Goal: Contribute content: Contribute content

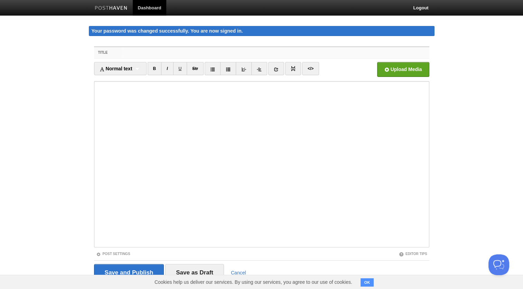
click at [234, 51] on input "Title" at bounding box center [276, 52] width 308 height 11
paste input "J’ai failli devenir arbitre juste pour payer mon loyer"
type input "J’ai failli devenir arbitre juste pour payer mon loyer"
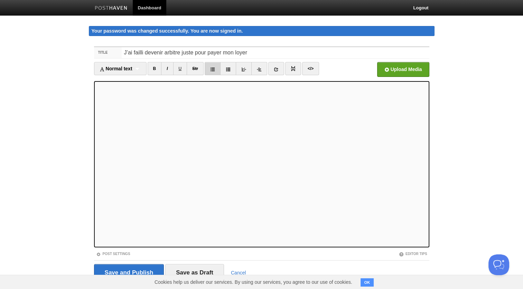
click at [213, 70] on icon at bounding box center [212, 69] width 5 height 5
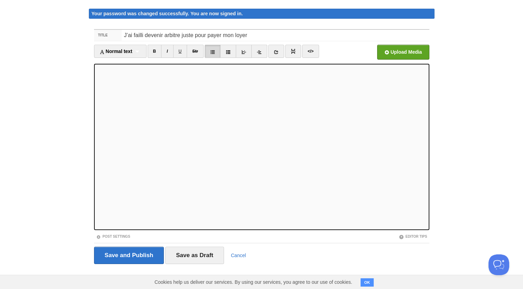
click at [213, 48] on link at bounding box center [213, 51] width 16 height 13
click at [211, 53] on icon at bounding box center [212, 51] width 5 height 5
click at [213, 51] on icon at bounding box center [212, 51] width 5 height 5
click at [213, 48] on link at bounding box center [213, 51] width 16 height 13
click at [213, 52] on icon at bounding box center [212, 51] width 5 height 5
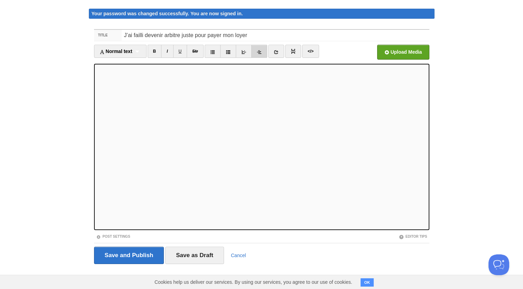
click at [257, 49] on icon at bounding box center [259, 51] width 5 height 5
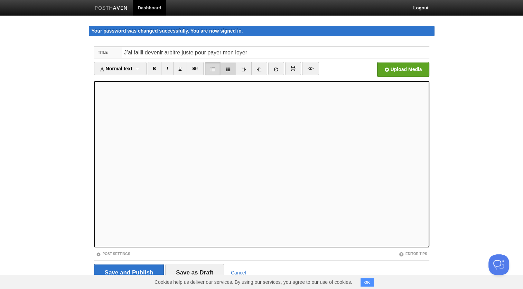
click at [228, 68] on icon at bounding box center [228, 69] width 5 height 5
click at [211, 67] on icon at bounding box center [212, 69] width 5 height 5
click at [246, 67] on icon at bounding box center [243, 69] width 5 height 5
click at [258, 70] on icon at bounding box center [259, 69] width 5 height 5
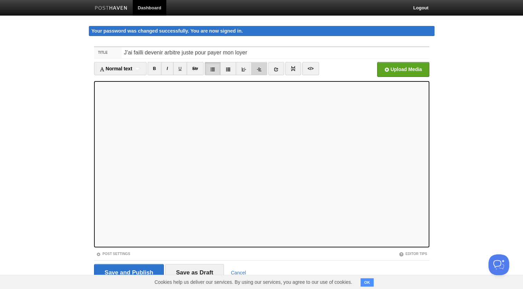
click at [257, 71] on icon at bounding box center [259, 69] width 5 height 5
click at [244, 68] on icon at bounding box center [243, 69] width 5 height 5
click at [243, 68] on icon at bounding box center [243, 69] width 5 height 5
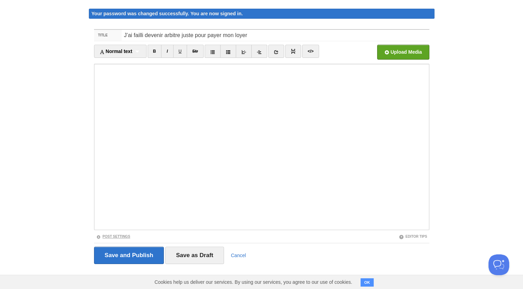
click at [121, 236] on link "Post Settings" at bounding box center [113, 236] width 34 height 4
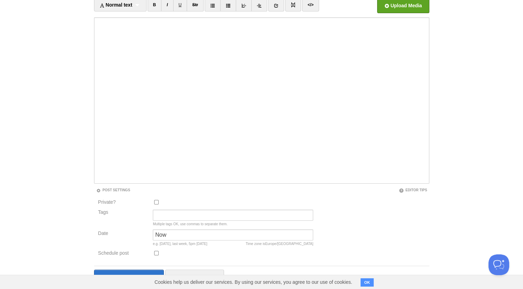
scroll to position [86, 0]
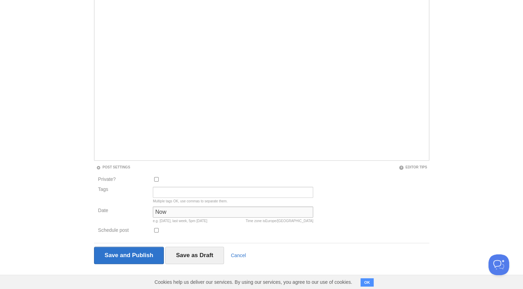
click at [188, 213] on input "Now" at bounding box center [233, 211] width 161 height 11
type input "N"
paste input "[DATE]"
type input "[DATE]"
click at [187, 191] on input "Tags" at bounding box center [233, 191] width 161 height 11
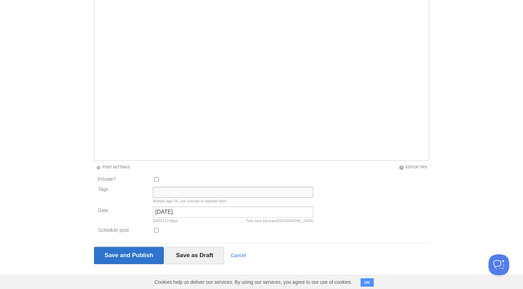
type input "Extrait de "Carnet d'exil""
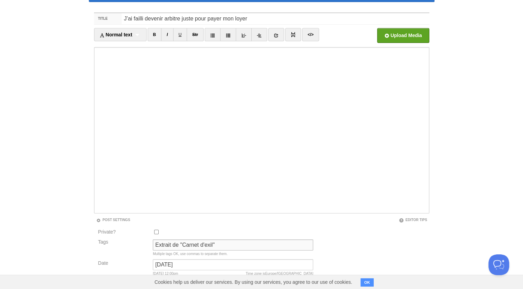
scroll to position [33, 0]
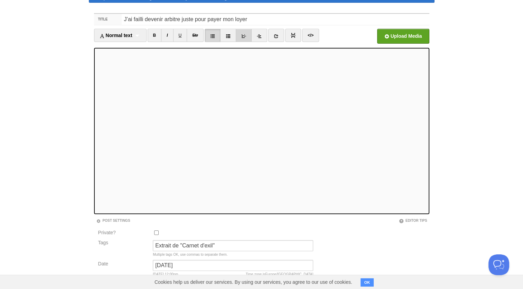
click at [245, 36] on icon at bounding box center [243, 36] width 5 height 5
click at [246, 35] on icon at bounding box center [243, 36] width 5 height 5
click at [212, 37] on icon at bounding box center [212, 36] width 5 height 5
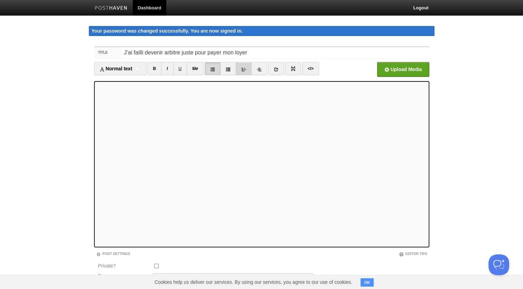
click at [243, 70] on icon at bounding box center [243, 69] width 5 height 5
click at [244, 70] on icon at bounding box center [243, 69] width 5 height 5
click at [248, 70] on link at bounding box center [244, 68] width 16 height 13
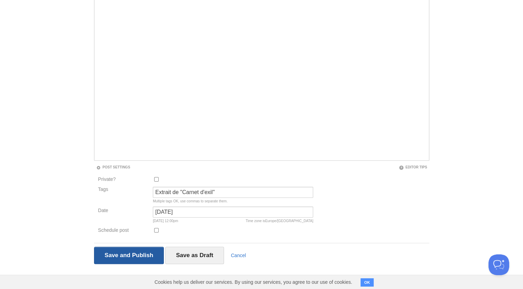
click at [129, 253] on input "Save and Publish" at bounding box center [129, 254] width 70 height 17
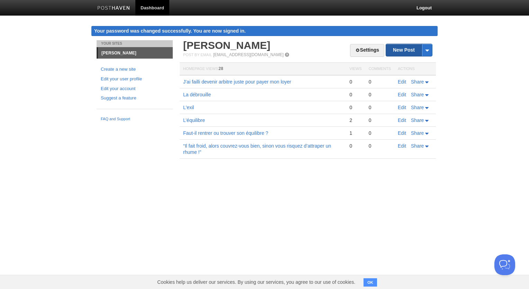
click at [409, 53] on link "New Post" at bounding box center [409, 50] width 46 height 12
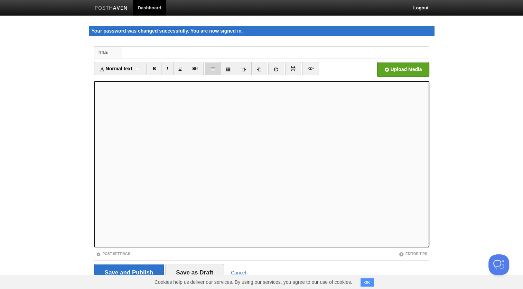
click at [213, 69] on icon at bounding box center [212, 69] width 5 height 5
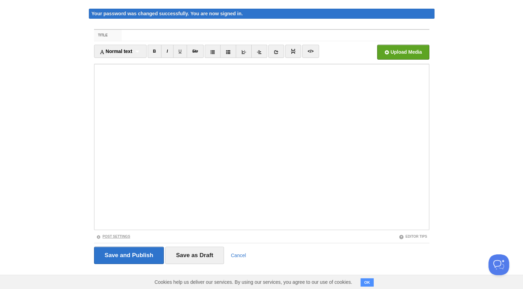
click at [120, 235] on link "Post Settings" at bounding box center [113, 236] width 34 height 4
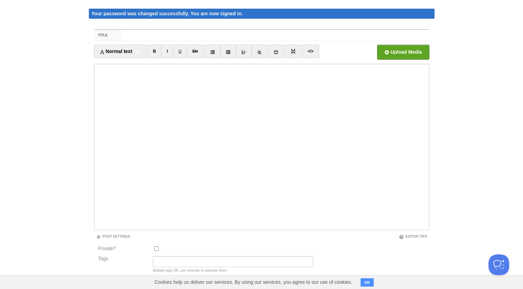
scroll to position [86, 0]
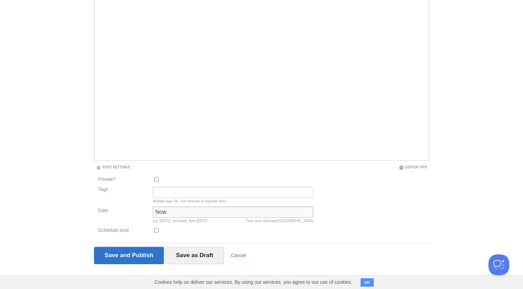
drag, startPoint x: 204, startPoint y: 210, endPoint x: 130, endPoint y: 212, distance: 74.1
click at [130, 212] on div "Date Now Time zone is [GEOGRAPHIC_DATA]/[GEOGRAPHIC_DATA] e.g. [DATE], last wee…" at bounding box center [206, 216] width 220 height 20
paste input "[PERSON_NAME], [DATE]"
click at [187, 212] on input "[PERSON_NAME], [DATE]" at bounding box center [233, 211] width 161 height 11
click at [184, 210] on input "[PERSON_NAME], [DATE]" at bounding box center [233, 211] width 161 height 11
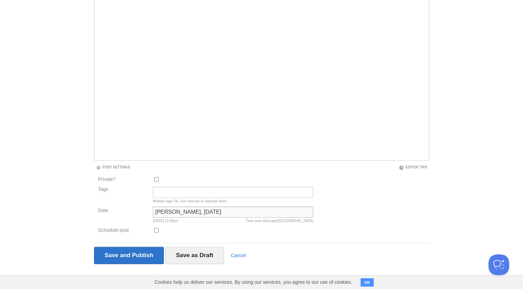
drag, startPoint x: 184, startPoint y: 210, endPoint x: 143, endPoint y: 214, distance: 41.7
click at [143, 214] on div "Date [PERSON_NAME], [DATE] Time zone is [GEOGRAPHIC_DATA]/[GEOGRAPHIC_DATA] [DA…" at bounding box center [206, 216] width 220 height 20
type input "[DATE]"
click at [185, 190] on input "Tags" at bounding box center [233, 191] width 161 height 11
type input "Extrait de "Carnet d'exil""
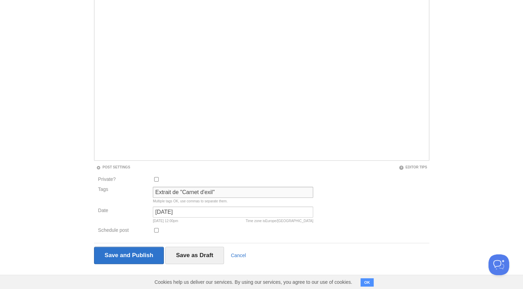
scroll to position [0, 0]
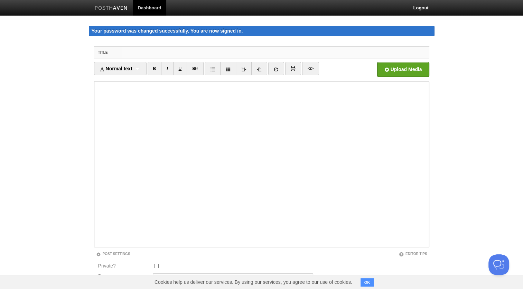
click at [196, 51] on input "Title" at bounding box center [276, 52] width 308 height 11
type input "BAC + 5 : La victoire inachevée"
click at [397, 69] on input "file" at bounding box center [195, 71] width 524 height 35
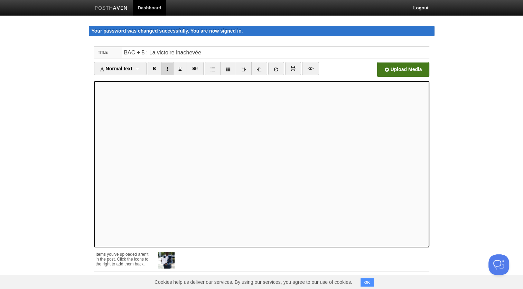
click at [167, 68] on link "I" at bounding box center [167, 68] width 12 height 13
click at [167, 73] on link "I" at bounding box center [167, 68] width 12 height 13
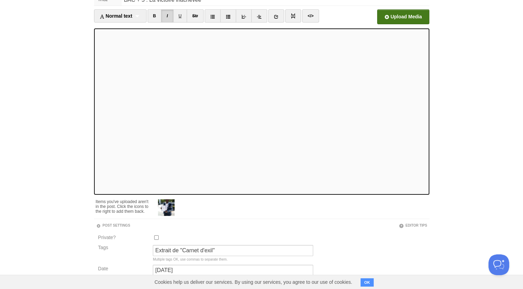
scroll to position [58, 0]
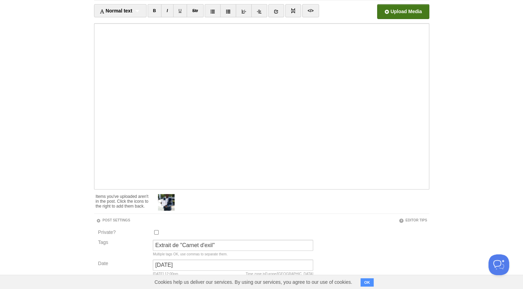
click at [400, 15] on input "file" at bounding box center [195, 13] width 524 height 35
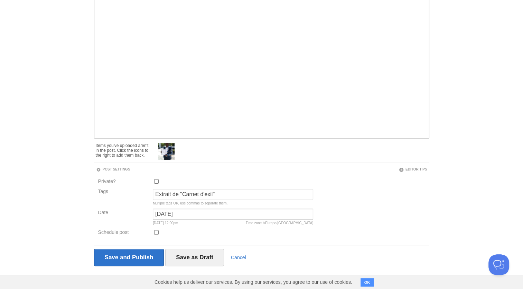
scroll to position [111, 0]
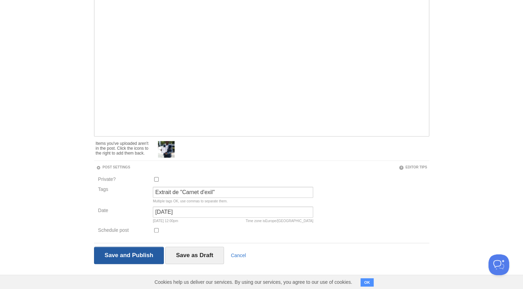
click at [133, 253] on input "Save and Publish" at bounding box center [129, 254] width 70 height 17
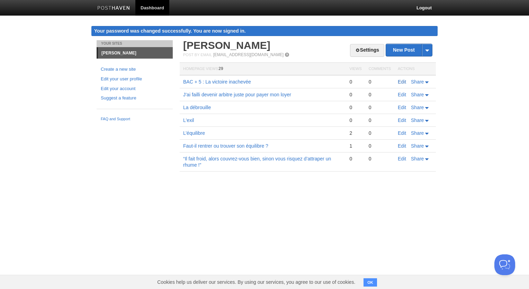
click at [402, 81] on link "Edit" at bounding box center [401, 82] width 8 height 6
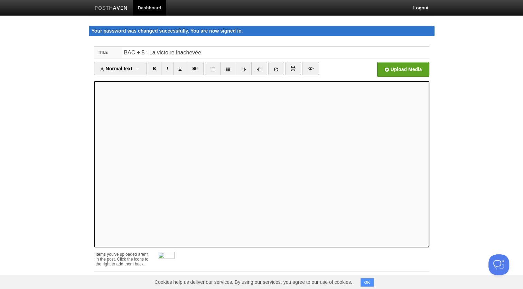
scroll to position [42, 0]
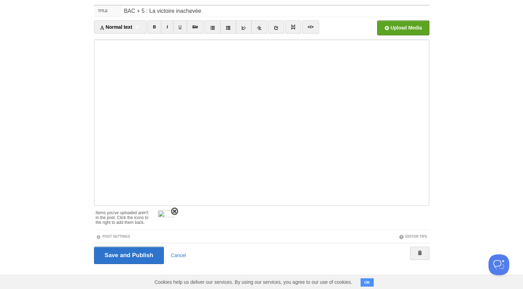
click at [174, 210] on span at bounding box center [174, 211] width 5 height 5
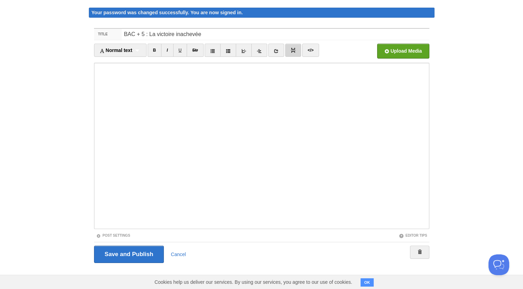
scroll to position [17, 0]
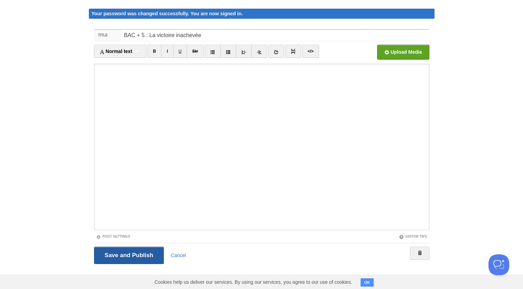
click at [118, 255] on input "Save and Publish" at bounding box center [129, 254] width 70 height 17
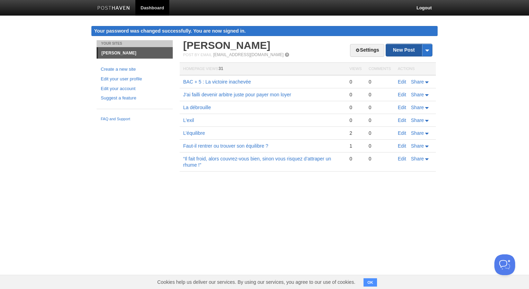
click at [409, 51] on link "New Post" at bounding box center [409, 50] width 46 height 12
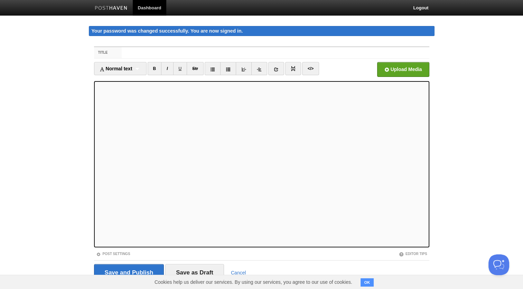
scroll to position [17, 0]
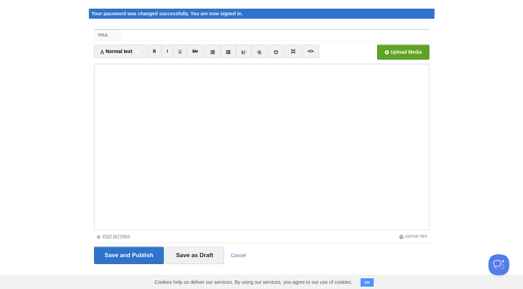
click at [122, 236] on link "Post Settings" at bounding box center [113, 236] width 34 height 4
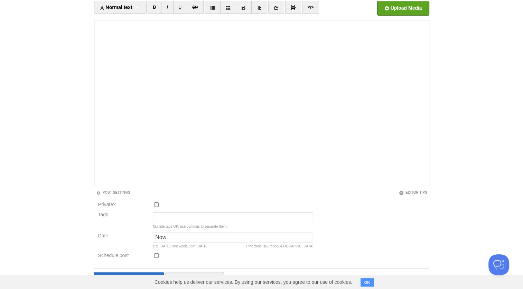
scroll to position [63, 0]
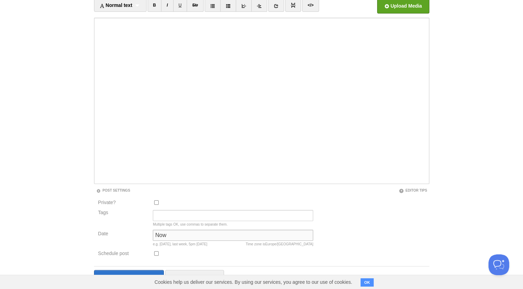
click at [180, 233] on input "Now" at bounding box center [233, 234] width 161 height 11
drag, startPoint x: 180, startPoint y: 233, endPoint x: 129, endPoint y: 234, distance: 51.2
click at [129, 234] on div "Date Now Time zone is [GEOGRAPHIC_DATA]/[GEOGRAPHIC_DATA] e.g. [DATE], last wee…" at bounding box center [206, 239] width 220 height 20
paste input "[PERSON_NAME] , [DATE]"
drag, startPoint x: 187, startPoint y: 236, endPoint x: 136, endPoint y: 238, distance: 51.2
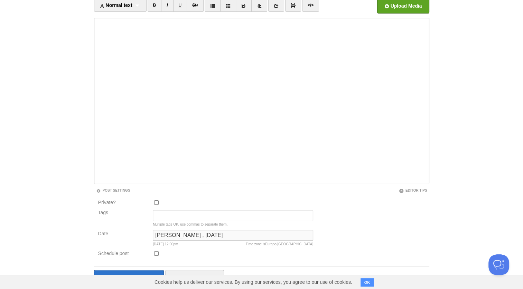
click at [136, 238] on div "Date [PERSON_NAME] , [DATE] Time zone is [GEOGRAPHIC_DATA]/[GEOGRAPHIC_DATA] [D…" at bounding box center [206, 239] width 220 height 20
type input "[DATE]"
click at [179, 216] on input "Tags" at bounding box center [233, 215] width 161 height 11
type input "Extrait de "Carnet d'exil""
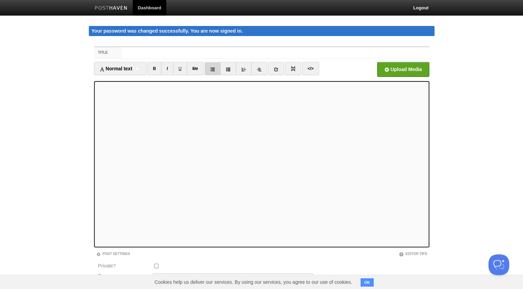
click at [216, 71] on link at bounding box center [213, 68] width 16 height 13
click at [167, 68] on link "I" at bounding box center [167, 68] width 12 height 13
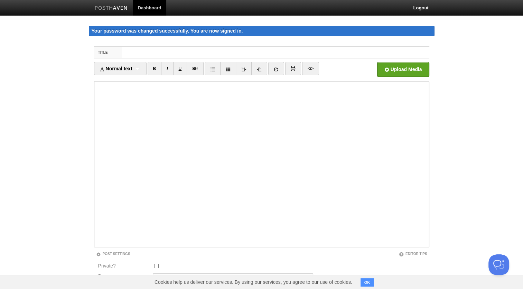
click at [95, 121] on iframe at bounding box center [262, 164] width 336 height 166
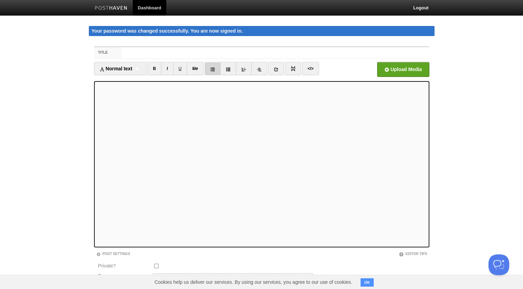
click at [213, 69] on icon at bounding box center [212, 69] width 5 height 5
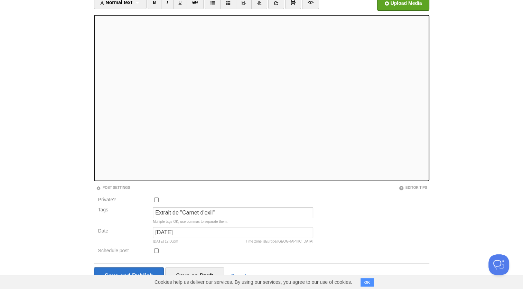
scroll to position [86, 0]
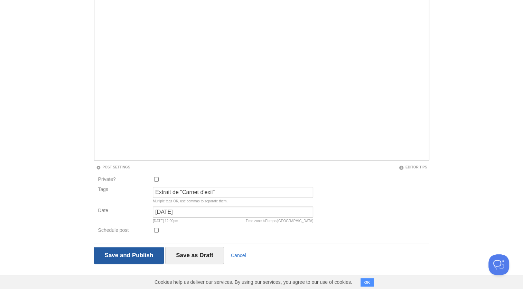
click at [126, 260] on input "Save and Publish" at bounding box center [129, 254] width 70 height 17
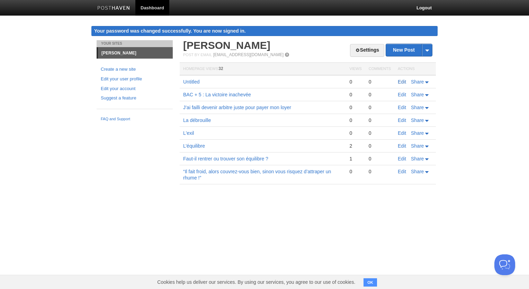
click at [401, 82] on link "Edit" at bounding box center [401, 82] width 8 height 6
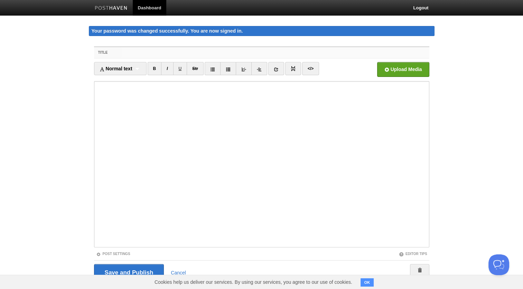
click at [209, 51] on input "Title" at bounding box center [276, 52] width 308 height 11
paste input "Avant le visa, il y avait Mokolo"
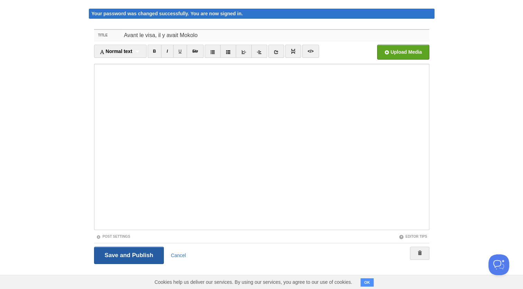
type input "Avant le visa, il y avait Mokolo"
click at [119, 253] on input "Save and Publish" at bounding box center [129, 254] width 70 height 17
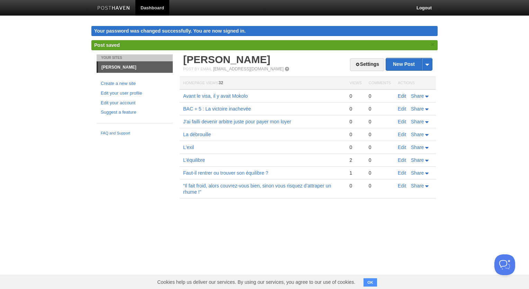
click at [403, 97] on link "Edit" at bounding box center [401, 96] width 8 height 6
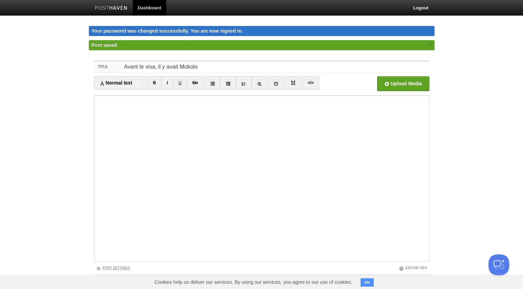
click at [122, 266] on link "Post Settings" at bounding box center [113, 268] width 34 height 4
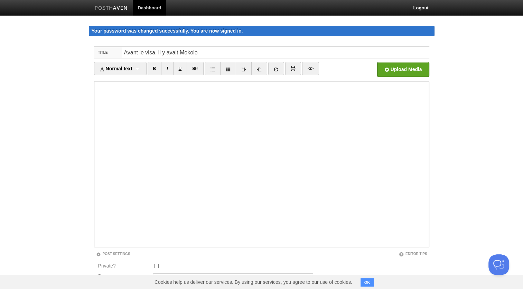
scroll to position [75, 0]
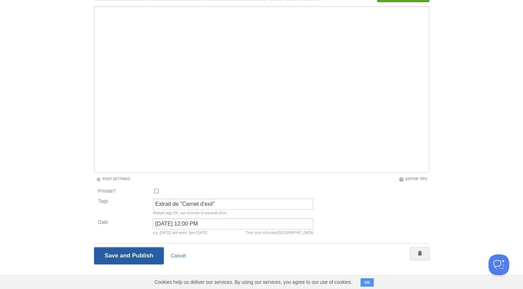
click at [119, 253] on input "Save and Publish" at bounding box center [129, 255] width 70 height 17
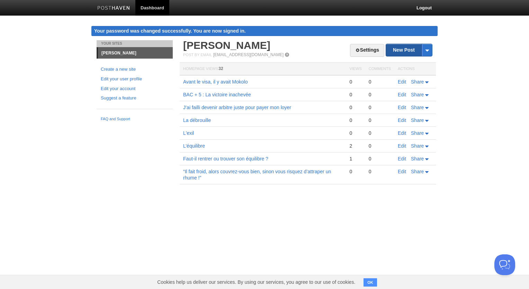
click at [407, 48] on link "New Post" at bounding box center [409, 50] width 46 height 12
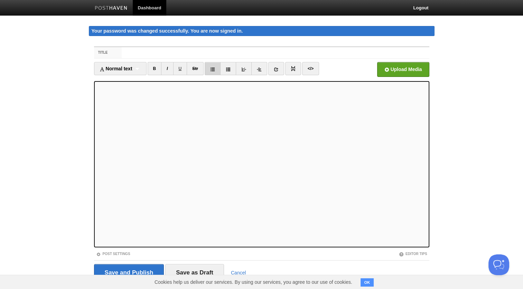
click at [211, 70] on icon at bounding box center [212, 69] width 5 height 5
click at [214, 71] on link at bounding box center [213, 68] width 16 height 13
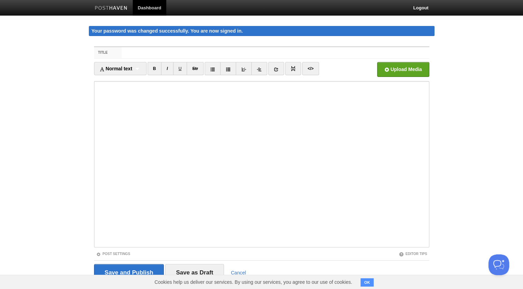
click at [95, 86] on iframe at bounding box center [262, 164] width 336 height 166
click at [191, 52] on input "Title" at bounding box center [276, 52] width 308 height 11
paste input "Les marchands qui croyaient au pouvoir des cahiers"
click at [127, 51] on input "Les marchands qui croyaient au pouvoir des cahiers" at bounding box center [276, 52] width 308 height 11
drag, startPoint x: 199, startPoint y: 53, endPoint x: 170, endPoint y: 51, distance: 29.1
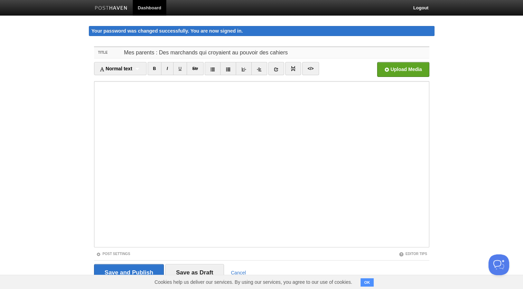
click at [170, 51] on input "Mes parents : Des marchands qui croyaient au pouvoir des cahiers" at bounding box center [276, 52] width 308 height 11
type input "Mes parents : Des commerçants qui croyaient au pouvoir des cahiers"
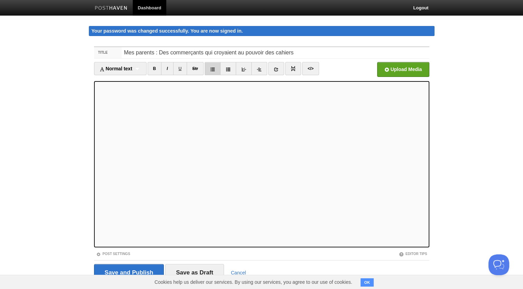
click at [211, 71] on icon at bounding box center [212, 69] width 5 height 5
click at [212, 71] on link at bounding box center [213, 68] width 16 height 13
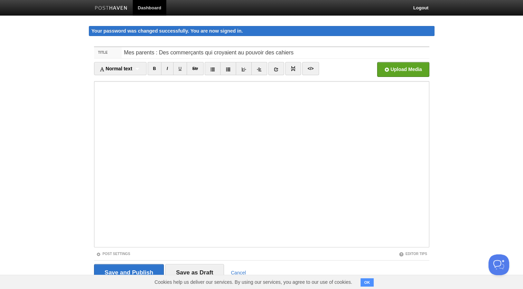
click at [96, 195] on iframe at bounding box center [262, 164] width 336 height 166
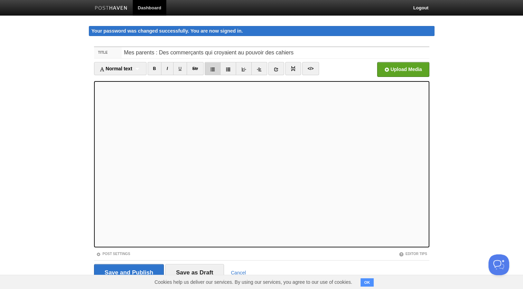
click at [212, 68] on icon at bounding box center [212, 69] width 5 height 5
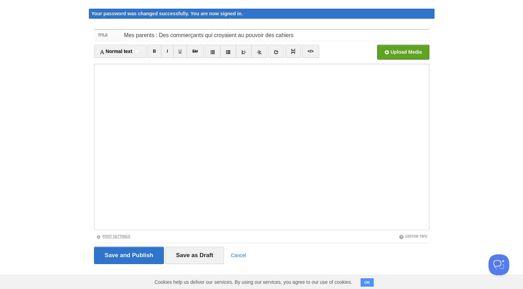
click at [118, 234] on link "Post Settings" at bounding box center [113, 236] width 34 height 4
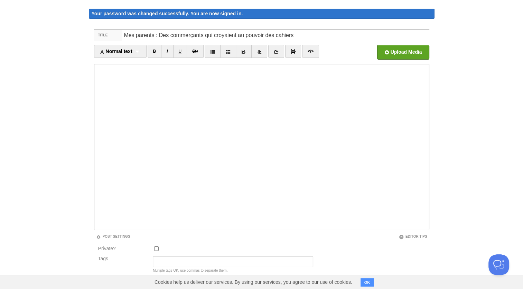
scroll to position [86, 0]
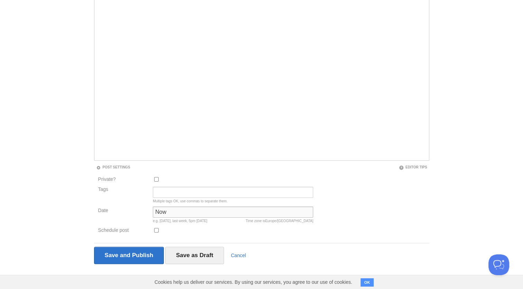
click at [176, 209] on input "Now" at bounding box center [233, 211] width 161 height 11
type input "N"
paste input "[DATE]"
type input "[DATE]"
click at [179, 194] on input "Tags" at bounding box center [233, 191] width 161 height 11
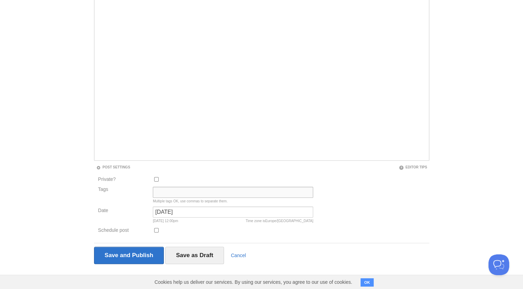
type input "Extrait de "Carnet d'exil""
click at [143, 250] on input "Save and Publish" at bounding box center [129, 254] width 70 height 17
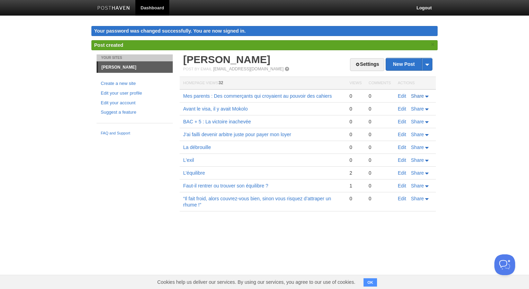
click at [423, 95] on span "Share" at bounding box center [417, 96] width 13 height 6
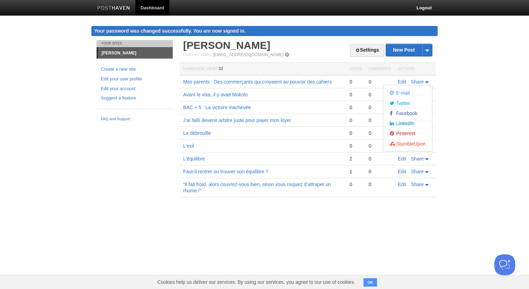
click at [470, 85] on body "Dashboard Logout Your password was changed successfully. You are now signed in.…" at bounding box center [264, 108] width 529 height 217
click at [402, 157] on link "Edit" at bounding box center [401, 159] width 8 height 6
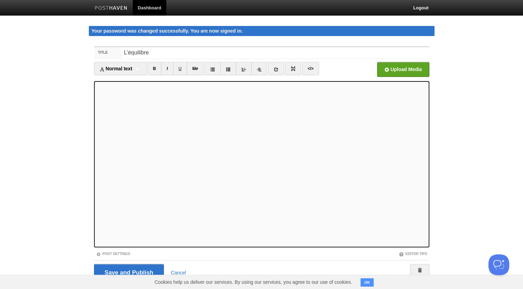
scroll to position [17, 0]
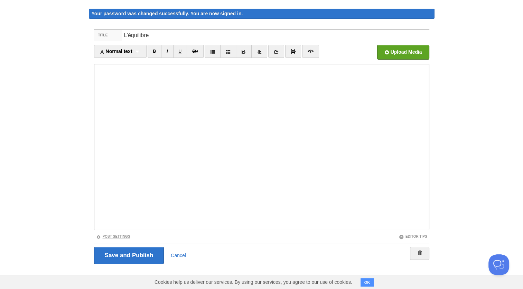
click at [108, 234] on link "Post Settings" at bounding box center [113, 236] width 34 height 4
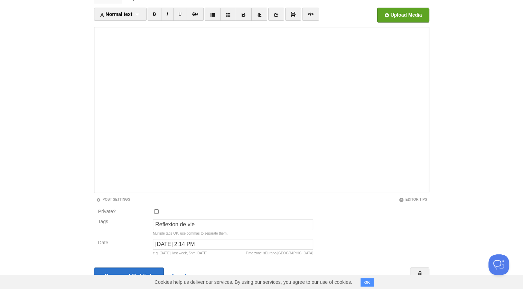
scroll to position [55, 0]
drag, startPoint x: 236, startPoint y: 246, endPoint x: 113, endPoint y: 239, distance: 123.0
click at [113, 239] on div "Date [DATE] 2:14 PM Time zone is [GEOGRAPHIC_DATA]/[GEOGRAPHIC_DATA] e.g. [DATE…" at bounding box center [206, 248] width 220 height 20
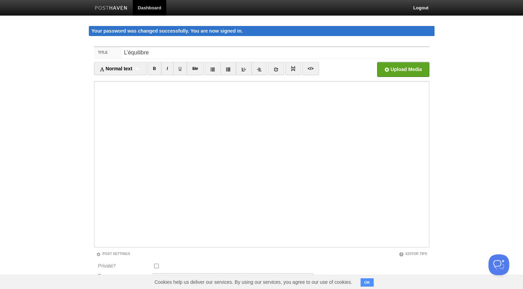
scroll to position [75, 0]
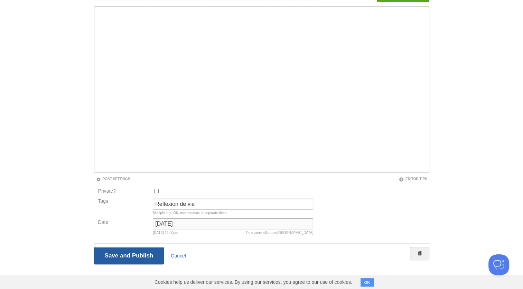
type input "[DATE]"
click at [135, 252] on input "Save and Publish" at bounding box center [129, 255] width 70 height 17
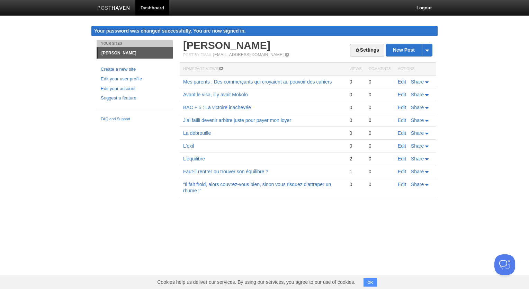
click at [403, 84] on link "Edit" at bounding box center [401, 82] width 8 height 6
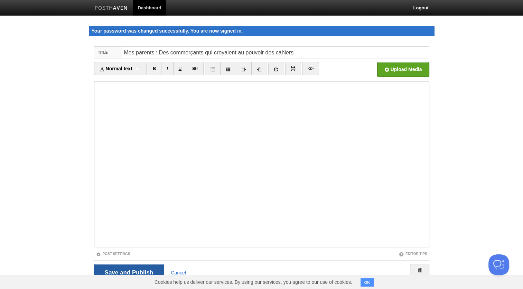
click at [119, 273] on input "Save and Publish" at bounding box center [129, 272] width 70 height 17
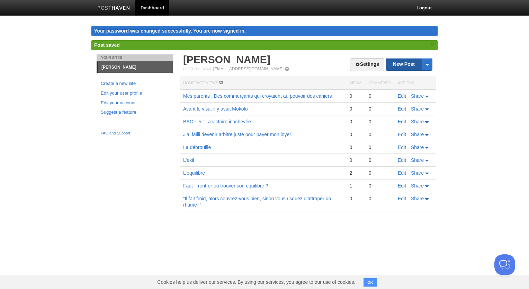
click at [403, 64] on link "New Post" at bounding box center [409, 64] width 46 height 12
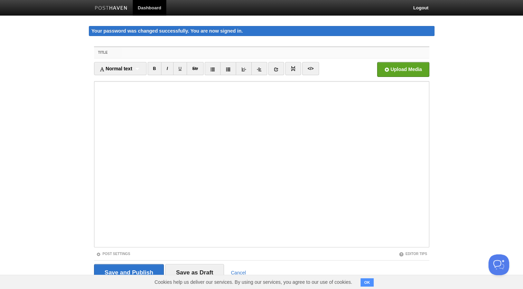
click at [140, 53] on input "Title" at bounding box center [276, 52] width 308 height 11
paste input "L’exil est un miroir : il nous renvoie ce qu’on avait mais qu’on ne voyait pas."
type input "L’exil est un miroir : il nous renvoie ce qu’on avait mais qu’on ne voyait pas."
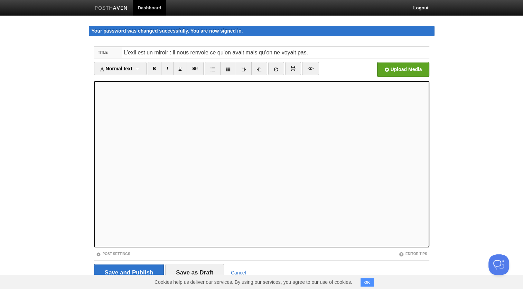
scroll to position [17, 0]
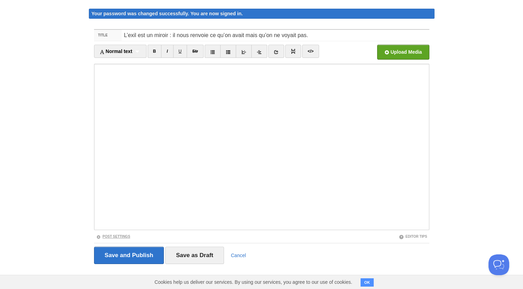
click at [112, 234] on link "Post Settings" at bounding box center [113, 236] width 34 height 4
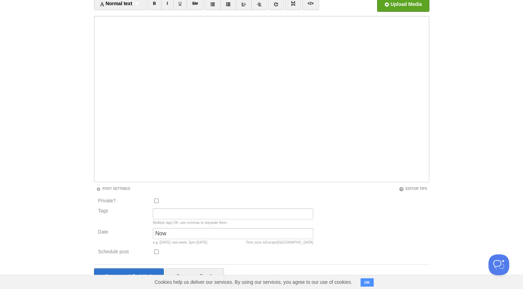
scroll to position [86, 0]
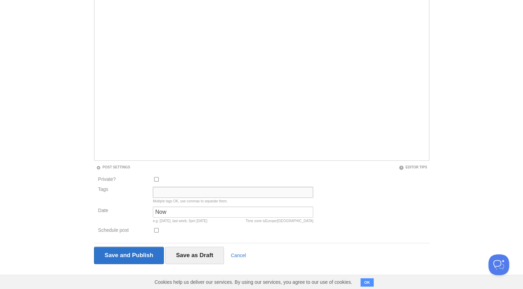
click at [222, 193] on input "Tags" at bounding box center [233, 191] width 161 height 11
type input "Extrait de "Carnet d'exil""
drag, startPoint x: 201, startPoint y: 212, endPoint x: 114, endPoint y: 208, distance: 86.9
click at [114, 208] on div "Date Now Time zone is [GEOGRAPHIC_DATA]/[GEOGRAPHIC_DATA] e.g. [DATE], last wee…" at bounding box center [206, 216] width 220 height 20
paste input "[DATE]"
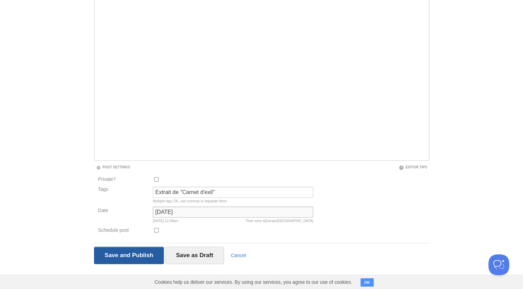
type input "[DATE]"
click at [128, 255] on input "Save and Publish" at bounding box center [129, 254] width 70 height 17
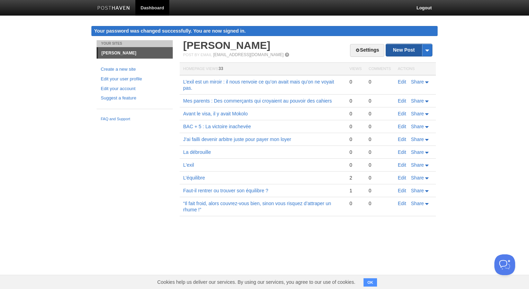
click at [396, 51] on link "New Post" at bounding box center [409, 50] width 46 height 12
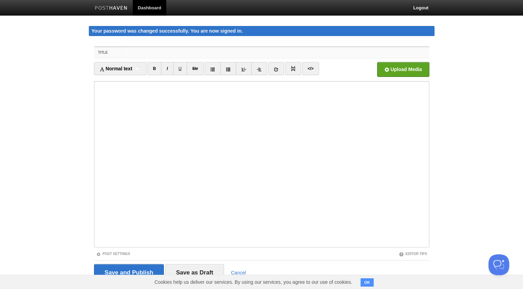
click at [158, 50] on input "Title" at bounding box center [276, 52] width 308 height 11
paste input "On ne prépare pas nos enfants à l’exil"
drag, startPoint x: 222, startPoint y: 53, endPoint x: 104, endPoint y: 55, distance: 118.0
click at [104, 55] on div "Title On ne prépare pas nos enfants à l’exil" at bounding box center [262, 52] width 336 height 11
paste input "Traverser la douane, ce n’est pas traverser la vie"
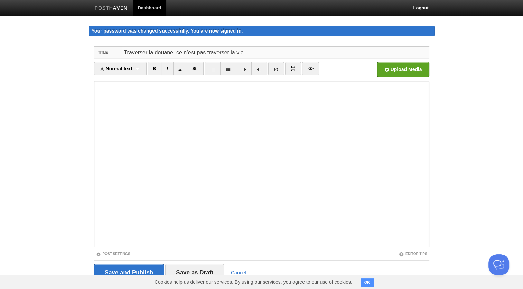
type input "Traverser la douane, ce n’est pas traverser la vie"
click at [96, 181] on iframe at bounding box center [262, 164] width 336 height 166
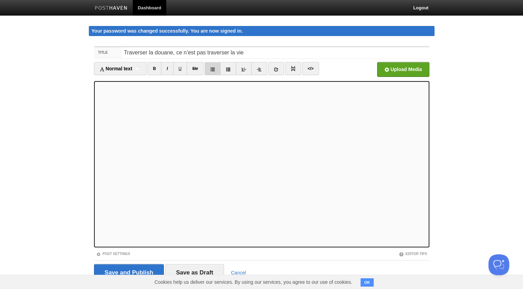
click at [210, 67] on link at bounding box center [213, 68] width 16 height 13
click at [217, 67] on link at bounding box center [213, 68] width 16 height 13
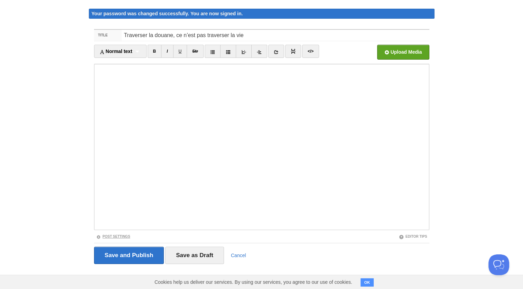
click at [114, 236] on link "Post Settings" at bounding box center [113, 236] width 34 height 4
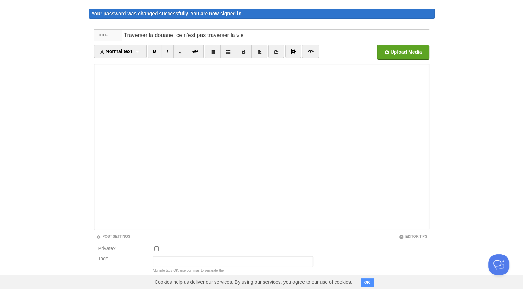
scroll to position [86, 0]
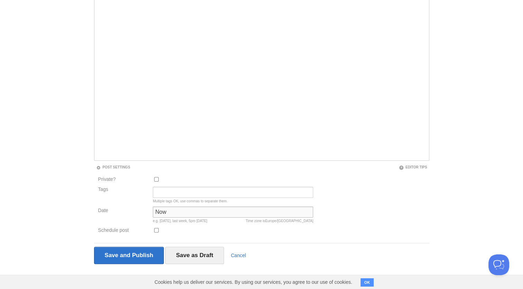
click at [210, 212] on input "Now" at bounding box center [233, 211] width 161 height 11
drag, startPoint x: 210, startPoint y: 212, endPoint x: 80, endPoint y: 213, distance: 129.7
click at [80, 213] on body "Dashboard Logout Your password was changed successfully. You are now signed in.…" at bounding box center [261, 102] width 523 height 376
paste input "[PERSON_NAME], [DATE]"
drag, startPoint x: 186, startPoint y: 213, endPoint x: 118, endPoint y: 211, distance: 67.5
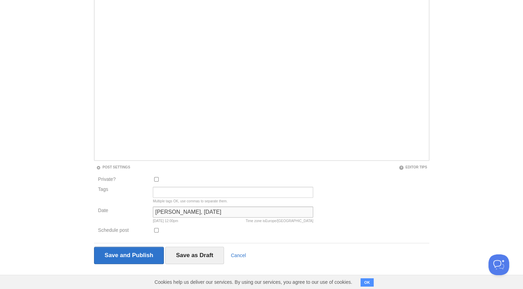
click at [118, 211] on div "Date [PERSON_NAME], [DATE] Time zone is [GEOGRAPHIC_DATA]/[GEOGRAPHIC_DATA] [DA…" at bounding box center [206, 216] width 220 height 20
type input "[DATE]"
click at [181, 189] on input "Tags" at bounding box center [233, 191] width 161 height 11
type input "Extrait de "Carnet d'exil""
click at [396, 196] on div "Private? Tags Extrait de "Carnet d'exil" Multiple tags OK, use commas to separa…" at bounding box center [262, 206] width 336 height 62
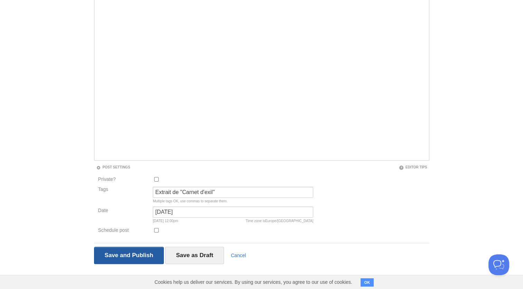
click at [128, 252] on input "Save and Publish" at bounding box center [129, 254] width 70 height 17
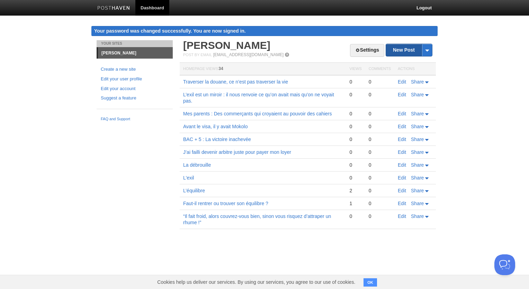
click at [405, 52] on link "New Post" at bounding box center [409, 50] width 46 height 12
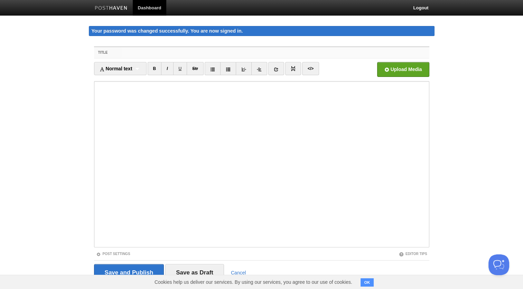
click at [132, 53] on input "Title" at bounding box center [276, 52] width 308 height 11
paste input "La plus belle chose qu’on peut donner à un enfant n’est pas une bonne école… ma…"
type input "La plus belle chose qu’on peut donner à un enfant n’est pas une bonne école… ma…"
click at [96, 109] on iframe at bounding box center [262, 164] width 336 height 166
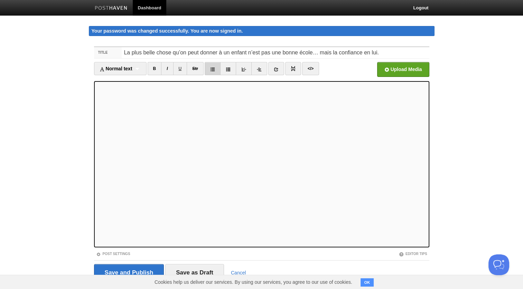
click at [213, 67] on icon at bounding box center [212, 69] width 5 height 5
click at [213, 70] on icon at bounding box center [212, 69] width 5 height 5
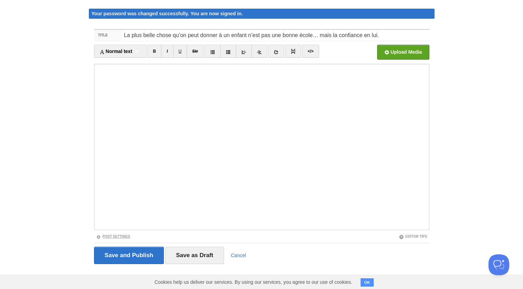
click at [120, 235] on link "Post Settings" at bounding box center [113, 236] width 34 height 4
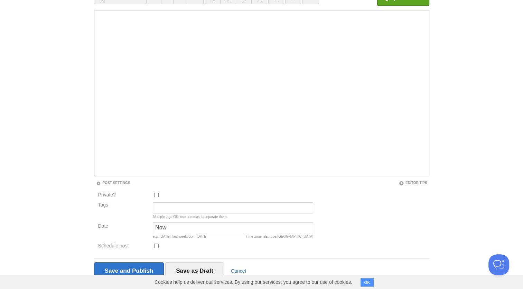
scroll to position [74, 0]
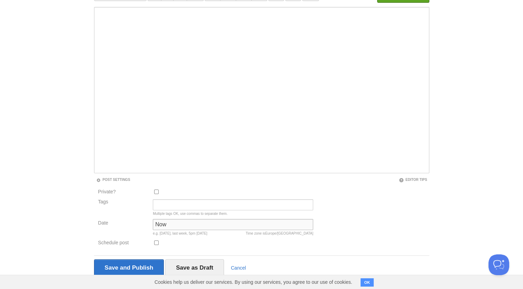
click at [188, 224] on input "Now" at bounding box center [233, 224] width 161 height 11
type input "N"
paste input "[DATE]"
type input "[DATE]"
click at [199, 201] on input "Tags" at bounding box center [233, 204] width 161 height 11
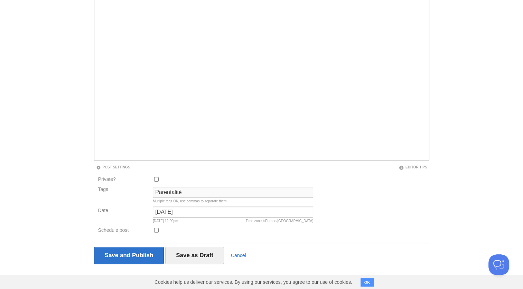
scroll to position [0, 0]
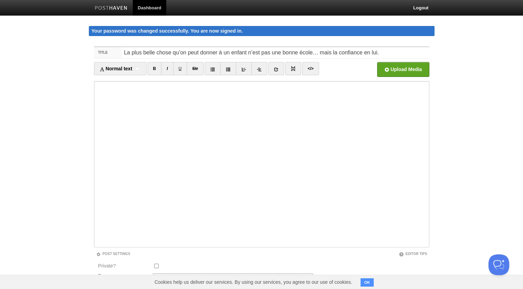
type input "Parentalité"
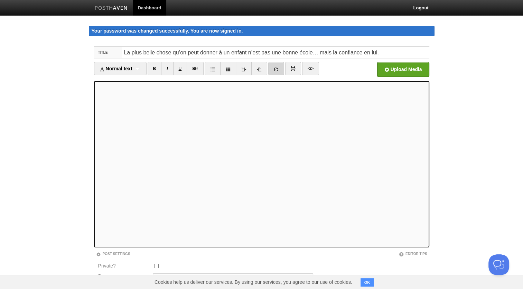
scroll to position [86, 0]
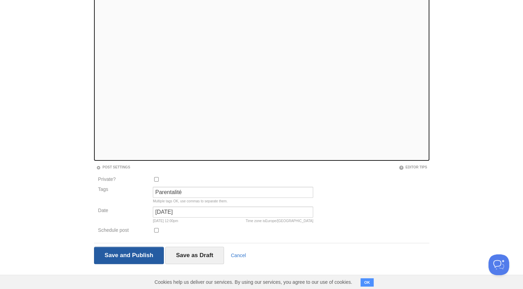
click at [113, 256] on input "Save and Publish" at bounding box center [129, 254] width 70 height 17
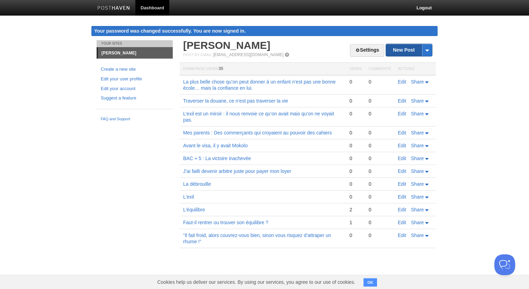
click at [402, 51] on link "New Post" at bounding box center [409, 50] width 46 height 12
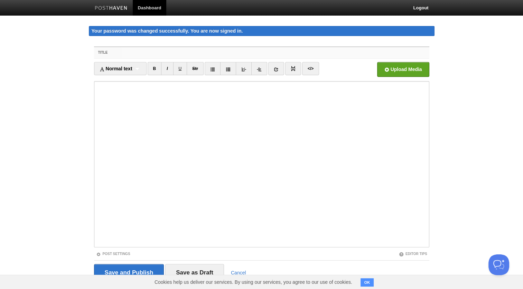
click at [141, 53] on input "Title" at bounding box center [276, 52] width 308 height 11
paste input "Il y a ceux qui prennent le temps et ceux qui font quand ils ont le temps."
type input "Il y a ceux qui prennent le temps et ceux qui font quand ils ont le temps."
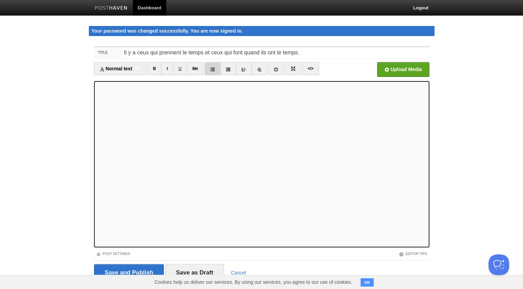
click at [215, 71] on icon at bounding box center [212, 69] width 5 height 5
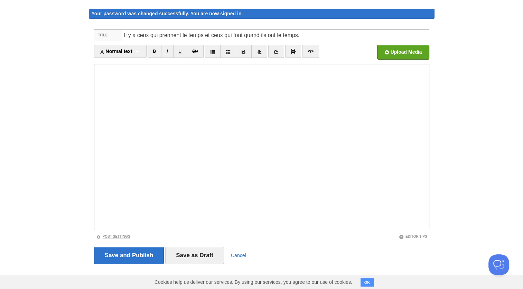
click at [121, 235] on link "Post Settings" at bounding box center [113, 236] width 34 height 4
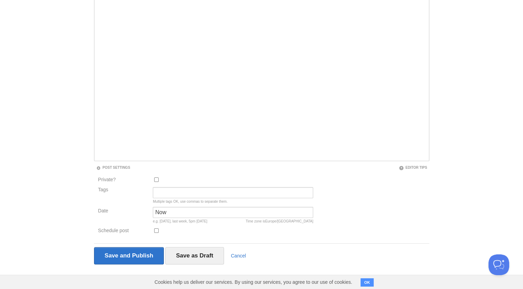
scroll to position [86, 0]
drag, startPoint x: 198, startPoint y: 213, endPoint x: 119, endPoint y: 217, distance: 78.2
click at [119, 217] on div "Date Now Time zone is [GEOGRAPHIC_DATA]/[GEOGRAPHIC_DATA] e.g. [DATE], last wee…" at bounding box center [206, 216] width 220 height 20
paste input "[PERSON_NAME], [DATE]"
drag, startPoint x: 185, startPoint y: 211, endPoint x: 113, endPoint y: 210, distance: 72.0
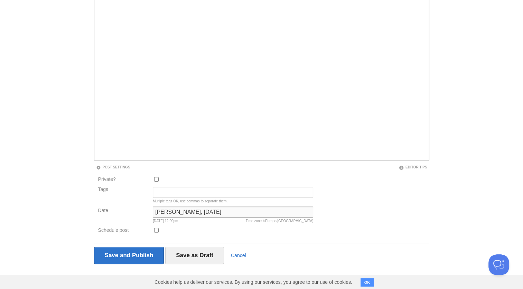
click at [113, 210] on div "Date [PERSON_NAME], [DATE] Time zone is [GEOGRAPHIC_DATA]/[GEOGRAPHIC_DATA] [DA…" at bounding box center [206, 216] width 220 height 20
type input "[DATE]"
click at [171, 193] on input "Tags" at bounding box center [233, 191] width 161 height 11
click at [168, 189] on input "Tags" at bounding box center [233, 191] width 161 height 11
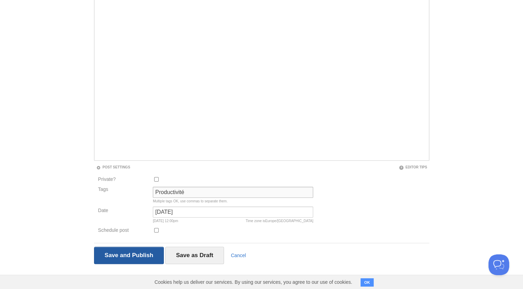
type input "Productivité"
click at [112, 250] on input "Save and Publish" at bounding box center [129, 254] width 70 height 17
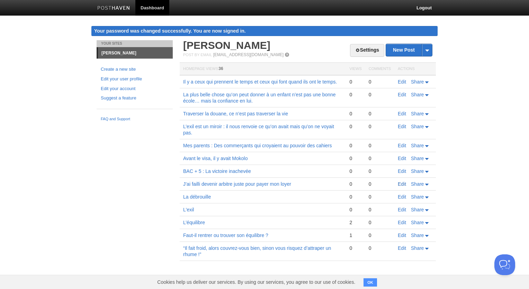
click at [400, 182] on link "Edit" at bounding box center [401, 184] width 8 height 6
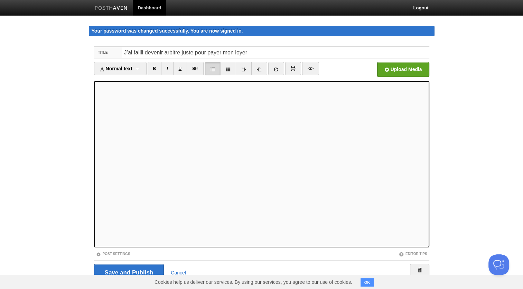
click at [212, 68] on icon at bounding box center [212, 69] width 5 height 5
click at [216, 69] on link at bounding box center [213, 68] width 16 height 13
click at [217, 67] on link at bounding box center [213, 68] width 16 height 13
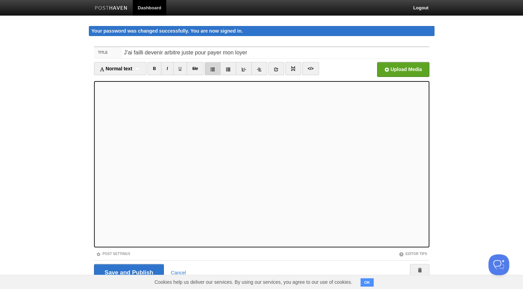
click at [219, 68] on link at bounding box center [213, 68] width 16 height 13
click at [213, 67] on icon at bounding box center [212, 69] width 5 height 5
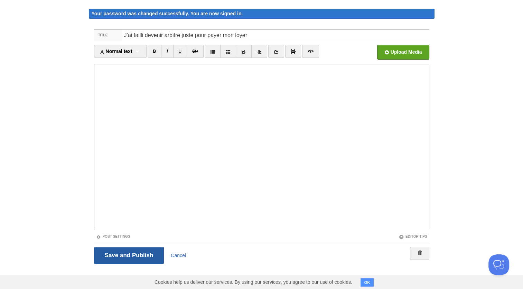
click at [113, 257] on input "Save and Publish" at bounding box center [129, 254] width 70 height 17
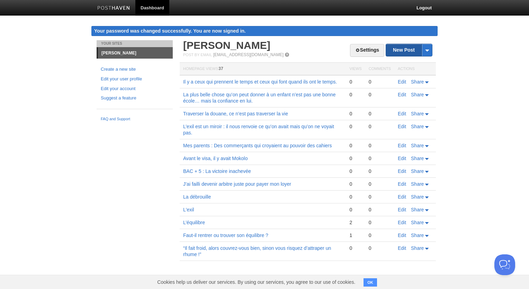
click at [405, 50] on link "New Post" at bounding box center [409, 50] width 46 height 12
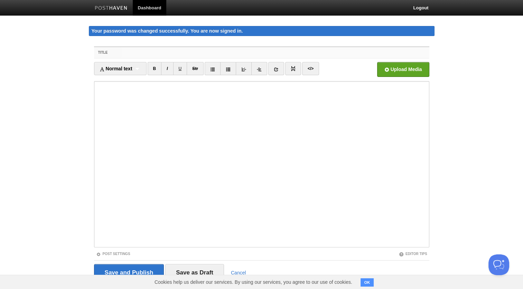
click at [173, 55] on input "Title" at bounding box center [276, 52] width 308 height 11
paste input "*On était jeunes, fauchés, amoureux et on l’a fait quand même*"
click at [126, 52] on input "*On était jeunes, fauchés, amoureux et on l’a fait quand même" at bounding box center [276, 52] width 308 height 11
type input "On était jeunes, fauchés, amoureux et on l’a fait quand même"
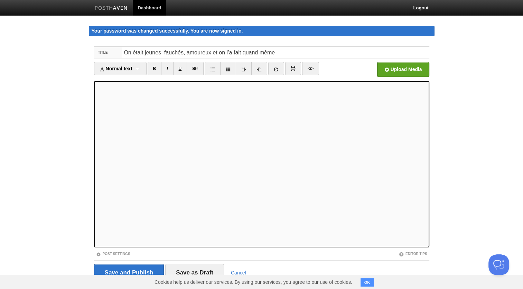
scroll to position [17, 0]
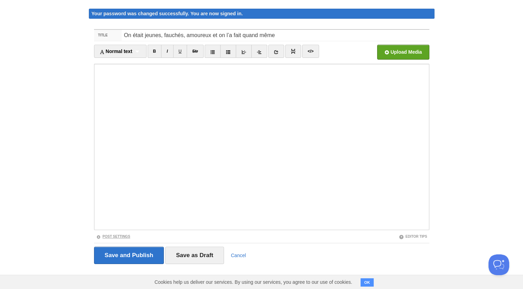
click at [119, 234] on link "Post Settings" at bounding box center [113, 236] width 34 height 4
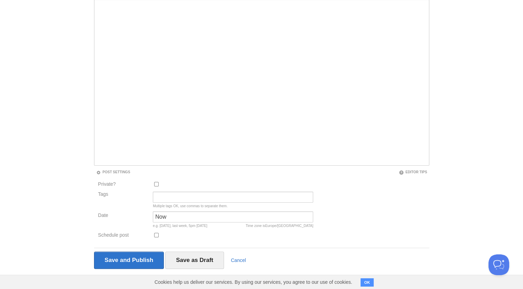
scroll to position [86, 0]
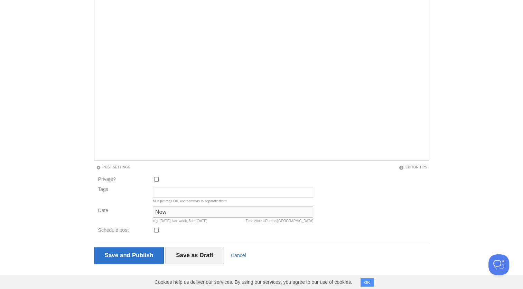
drag, startPoint x: 189, startPoint y: 214, endPoint x: 110, endPoint y: 202, distance: 80.1
click at [110, 202] on div "Private? Tags Multiple tags OK, use commas to separate them. Date Now Time zone…" at bounding box center [206, 206] width 224 height 62
paste input "[PERSON_NAME], [DATE]"
drag, startPoint x: 186, startPoint y: 212, endPoint x: 103, endPoint y: 215, distance: 82.7
click at [103, 215] on div "Date [PERSON_NAME], [DATE] Time zone is [GEOGRAPHIC_DATA]/[GEOGRAPHIC_DATA] [DA…" at bounding box center [206, 216] width 220 height 20
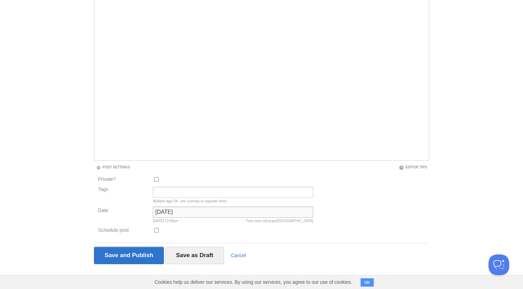
type input "[DATE]"
click at [166, 191] on input "Tags" at bounding box center [233, 191] width 161 height 11
type input "Parentalité"
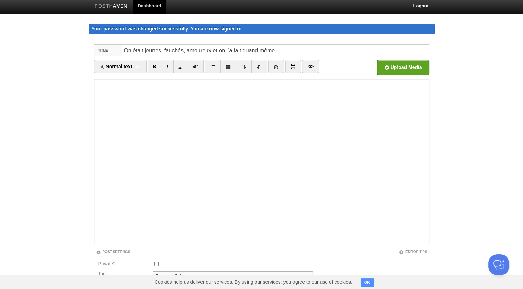
scroll to position [0, 0]
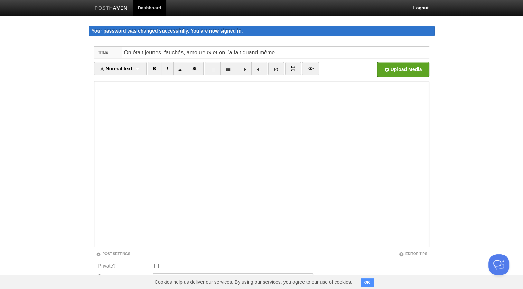
click at [95, 93] on iframe at bounding box center [262, 164] width 336 height 166
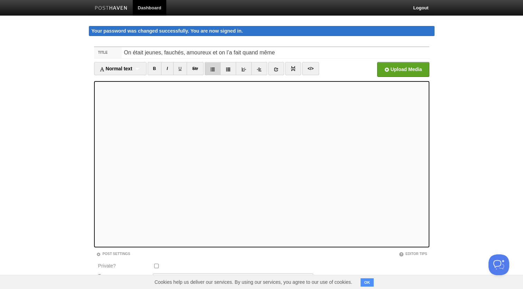
click at [214, 70] on icon at bounding box center [212, 69] width 5 height 5
click at [209, 69] on link at bounding box center [213, 68] width 16 height 13
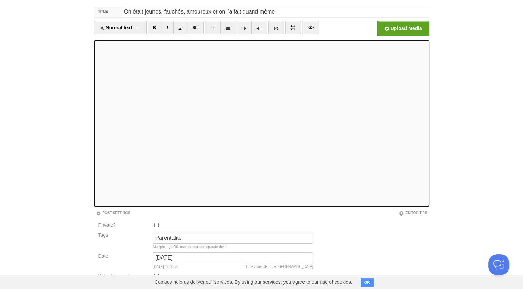
scroll to position [41, 0]
click at [213, 31] on link at bounding box center [213, 27] width 16 height 13
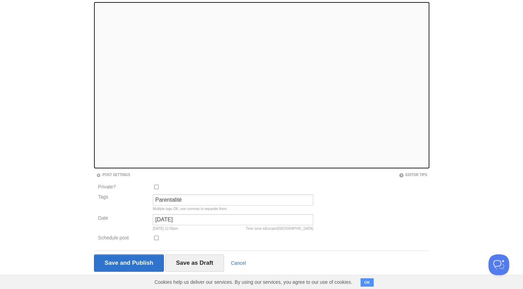
scroll to position [86, 0]
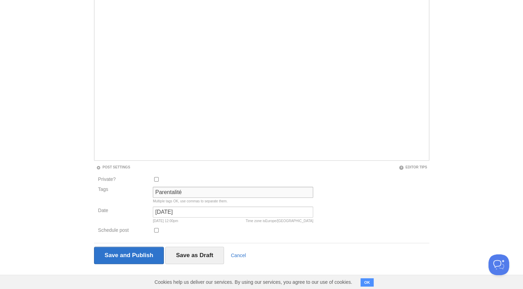
drag, startPoint x: 198, startPoint y: 190, endPoint x: 126, endPoint y: 189, distance: 71.6
click at [126, 189] on div "Tags Parentalité Multiple tags OK, use commas to separate them." at bounding box center [206, 196] width 220 height 20
type input "Extrait de "Carnet d'exil""
click at [125, 257] on input "Save and Publish" at bounding box center [129, 254] width 70 height 17
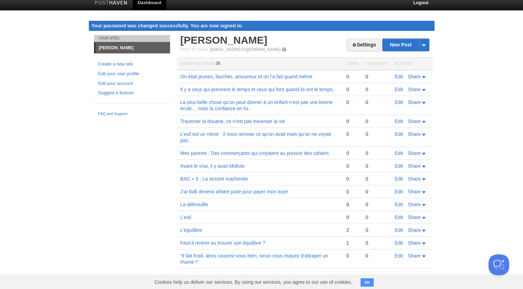
scroll to position [4, 0]
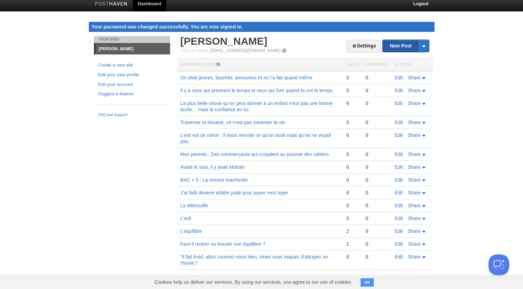
click at [399, 48] on link "New Post" at bounding box center [406, 46] width 46 height 12
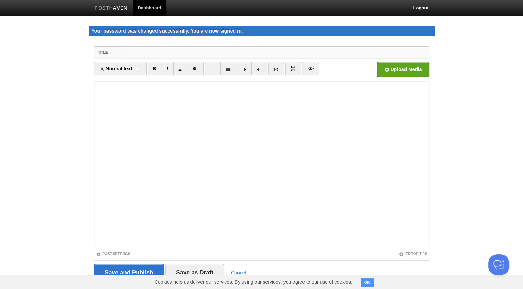
click at [155, 54] on input "Title" at bounding box center [276, 52] width 308 height 11
paste input "Omelettes matin, midi et soir : mes débuts d’expat en [GEOGRAPHIC_DATA]."
type input "Omelettes matin, midi et soir : mes débuts d’expat en [GEOGRAPHIC_DATA]."
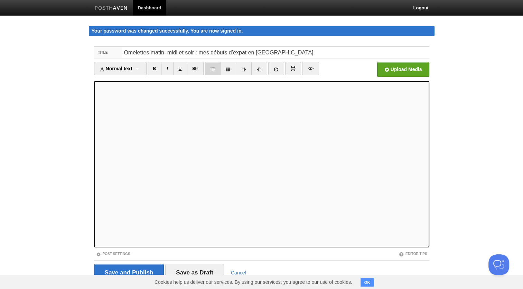
click at [212, 69] on icon at bounding box center [212, 69] width 5 height 5
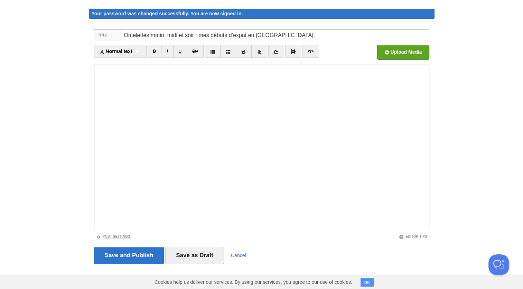
click at [123, 236] on link "Post Settings" at bounding box center [113, 236] width 34 height 4
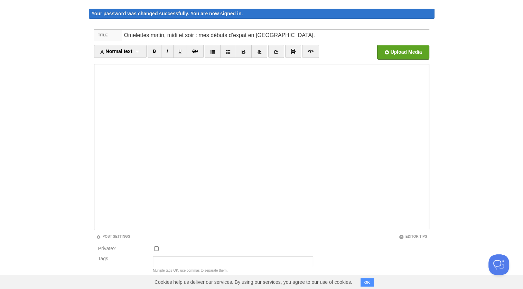
scroll to position [86, 0]
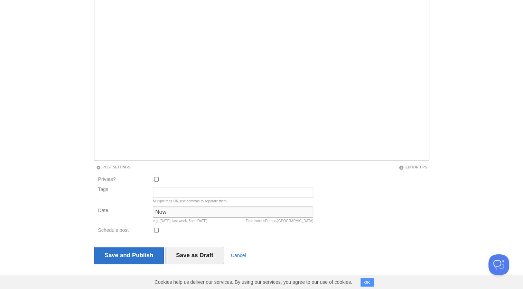
drag, startPoint x: 180, startPoint y: 211, endPoint x: 127, endPoint y: 212, distance: 52.6
click at [127, 212] on div "Date Now Time zone is [GEOGRAPHIC_DATA]/[GEOGRAPHIC_DATA] e.g. [DATE], last wee…" at bounding box center [206, 216] width 220 height 20
paste input "[PERSON_NAME], [DATE]"
drag, startPoint x: 186, startPoint y: 214, endPoint x: 119, endPoint y: 211, distance: 67.2
click at [119, 211] on div "Date [PERSON_NAME], [DATE] Time zone is [GEOGRAPHIC_DATA]/[GEOGRAPHIC_DATA] [DA…" at bounding box center [206, 216] width 220 height 20
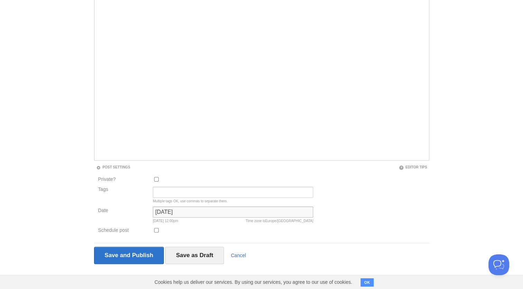
type input "[DATE]"
click at [162, 190] on input "Tags" at bounding box center [233, 191] width 161 height 11
type input "Extrait de "Carnet d'exil""
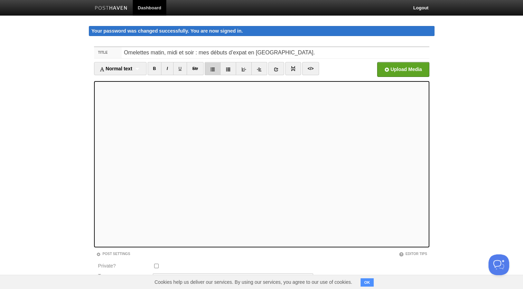
click at [209, 67] on link at bounding box center [213, 68] width 16 height 13
click at [216, 68] on link at bounding box center [213, 68] width 16 height 13
click at [211, 67] on icon at bounding box center [212, 69] width 5 height 5
click at [215, 68] on icon at bounding box center [212, 69] width 5 height 5
click at [213, 67] on icon at bounding box center [212, 69] width 5 height 5
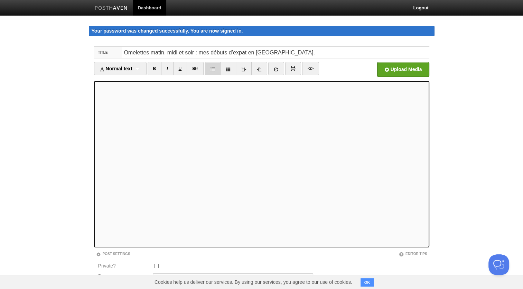
click at [214, 67] on icon at bounding box center [212, 69] width 5 height 5
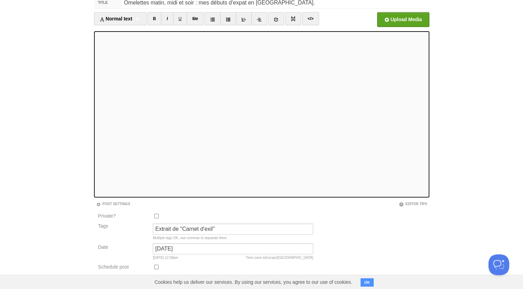
scroll to position [86, 0]
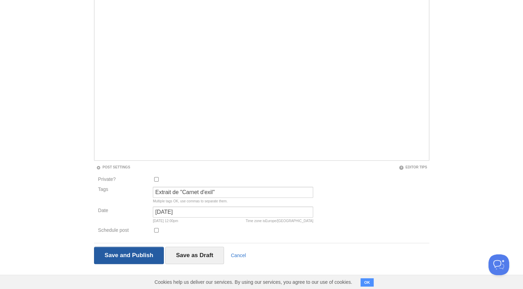
click at [119, 253] on input "Save and Publish" at bounding box center [129, 254] width 70 height 17
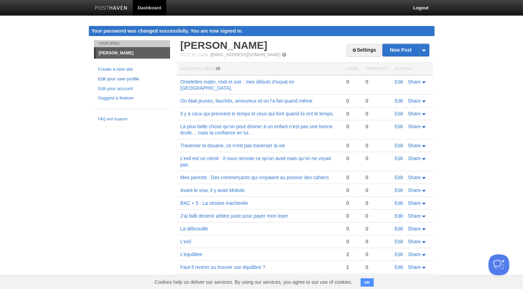
click at [120, 77] on link "Edit your user profile" at bounding box center [132, 78] width 68 height 7
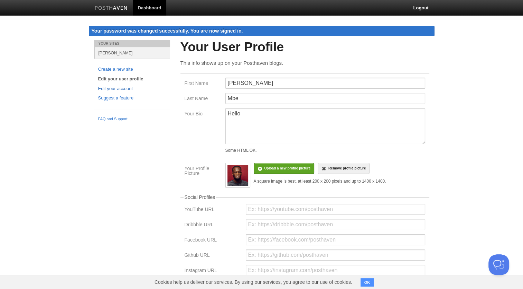
click at [120, 89] on link "Edit your account" at bounding box center [132, 88] width 68 height 7
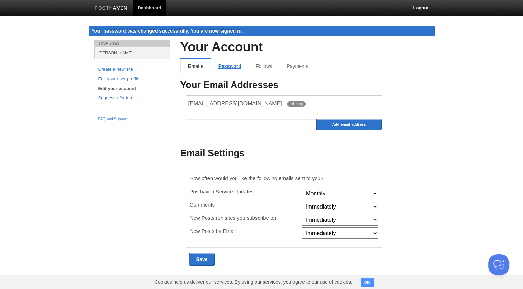
click at [228, 70] on link "Password" at bounding box center [229, 66] width 37 height 14
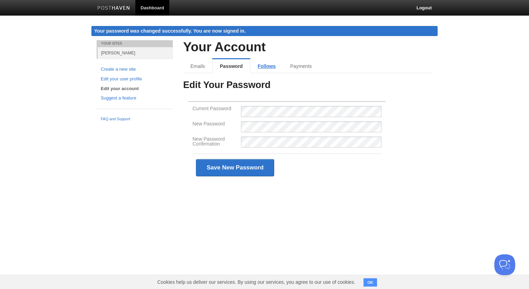
click at [266, 68] on link "Follows" at bounding box center [266, 66] width 33 height 14
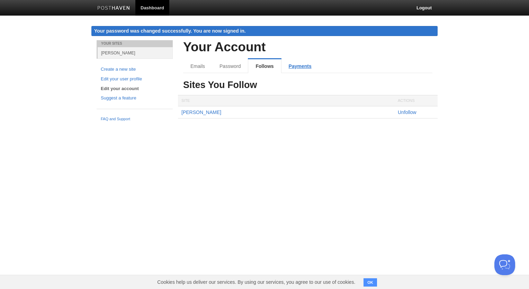
click at [301, 65] on link "Payments" at bounding box center [299, 66] width 37 height 14
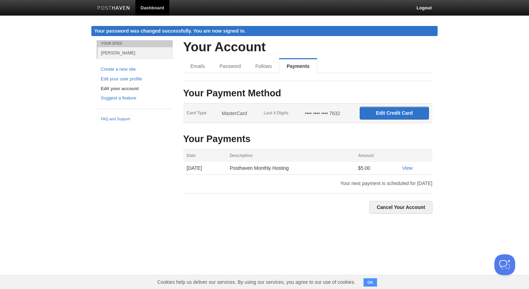
click at [144, 10] on link "Dashboard" at bounding box center [152, 8] width 34 height 16
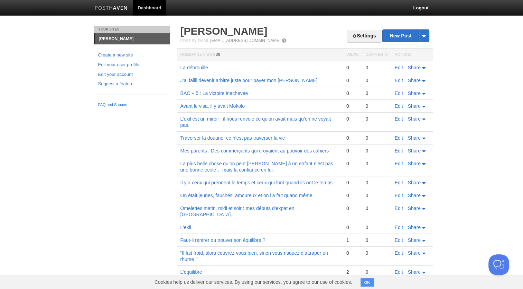
scroll to position [3, 0]
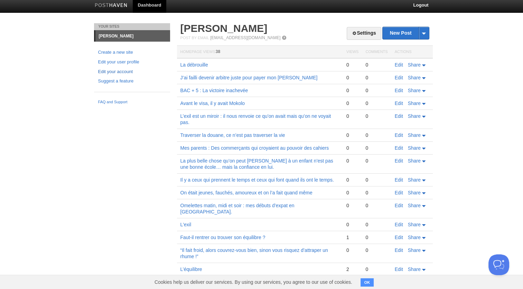
click at [117, 71] on link "Edit your account" at bounding box center [132, 71] width 68 height 7
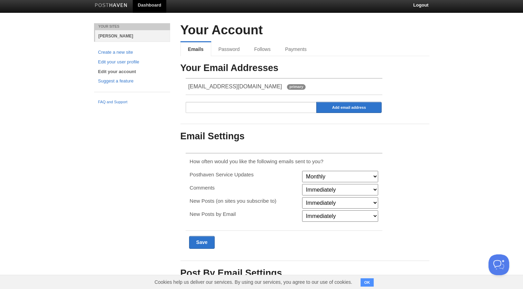
click at [108, 34] on link "[PERSON_NAME]" at bounding box center [132, 35] width 75 height 11
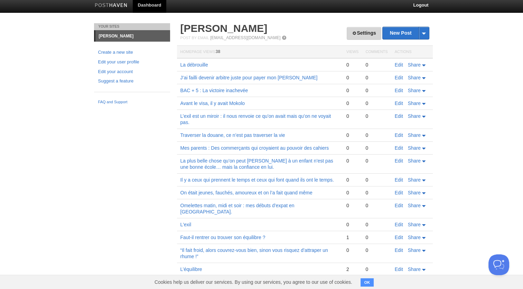
click at [370, 34] on link "Settings" at bounding box center [364, 33] width 34 height 13
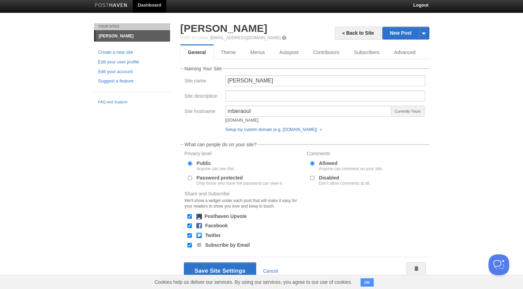
click at [292, 130] on link "Setup my custom domain (e.g. blog.yourdomain.com) »" at bounding box center [274, 129] width 97 height 5
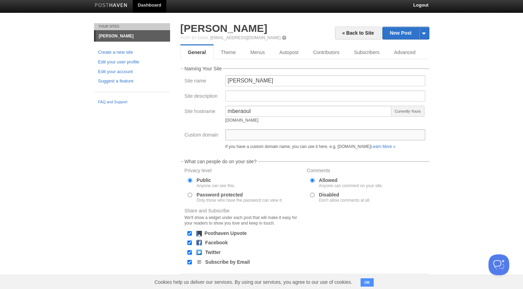
click at [288, 131] on input "Custom domain" at bounding box center [326, 134] width 200 height 11
paste input "raoulmbe.com"
type input "raoulmbe.com"
click at [285, 97] on input "Site description" at bounding box center [326, 95] width 200 height 11
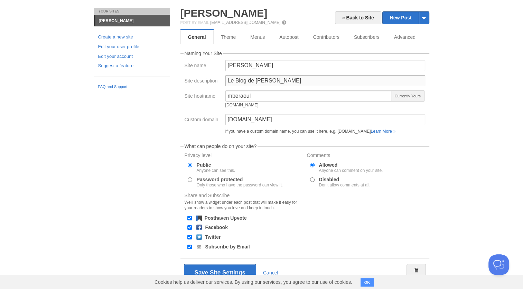
scroll to position [36, 0]
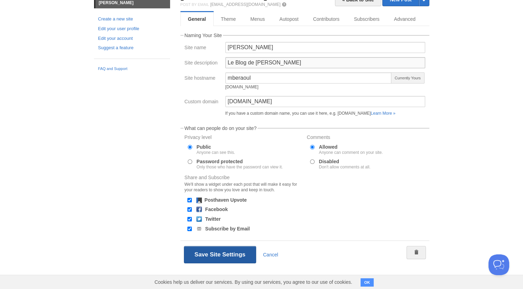
type input "Le Blog de Raoul Mbe"
click at [238, 254] on button "Save Site Settings" at bounding box center [220, 254] width 72 height 17
click at [210, 252] on button "Save Site Settings" at bounding box center [220, 254] width 72 height 17
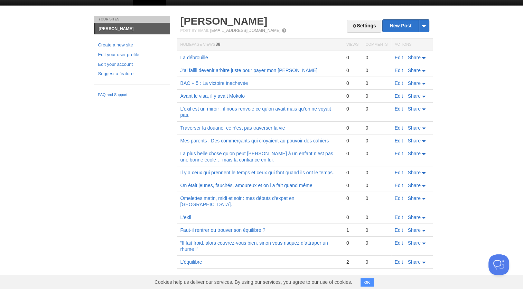
scroll to position [3, 0]
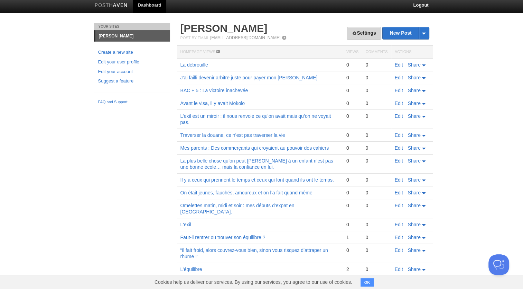
click at [373, 33] on link "Settings" at bounding box center [364, 33] width 34 height 13
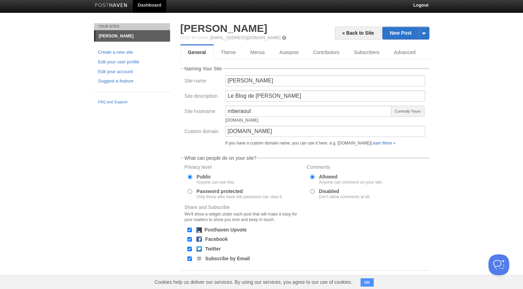
click at [392, 140] on link "Learn More »" at bounding box center [383, 142] width 25 height 5
drag, startPoint x: 288, startPoint y: 100, endPoint x: 221, endPoint y: 99, distance: 67.5
click at [221, 99] on div "Site description Le Blog de Raoul Mbe" at bounding box center [305, 97] width 245 height 15
drag, startPoint x: 264, startPoint y: 82, endPoint x: 196, endPoint y: 83, distance: 67.5
click at [196, 83] on div "Site name Raoul Mbe" at bounding box center [305, 82] width 245 height 15
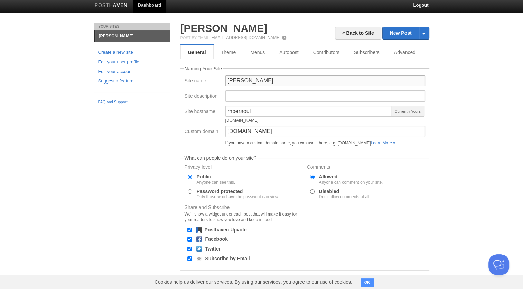
paste input "Le Blog de"
type input "Le Blog de Raoul Mbe"
click at [253, 98] on input "Site description" at bounding box center [326, 95] width 200 height 11
click at [441, 125] on body "Dashboard Logout Updated site: Raoul Mbe × Updated site: Raoul Mbe × Your Sites…" at bounding box center [261, 157] width 523 height 321
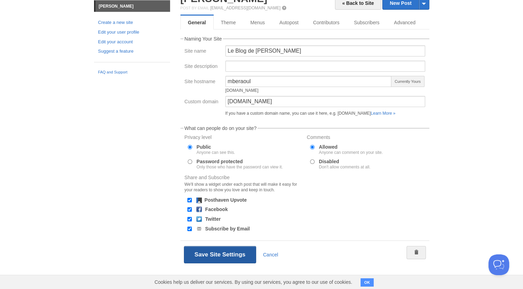
click at [224, 250] on button "Save Site Settings" at bounding box center [220, 254] width 72 height 17
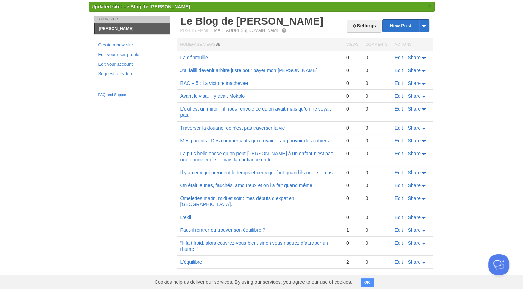
scroll to position [17, 0]
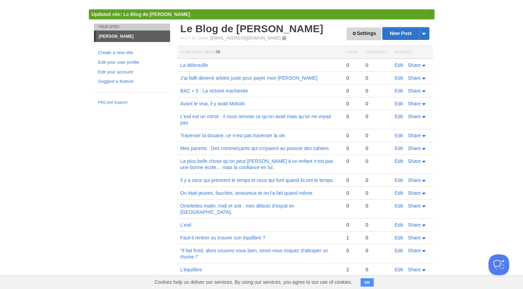
click at [364, 37] on link "Settings" at bounding box center [364, 33] width 34 height 13
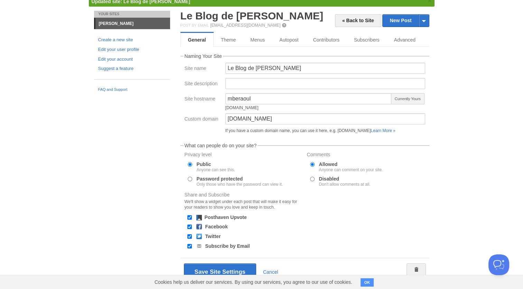
scroll to position [33, 0]
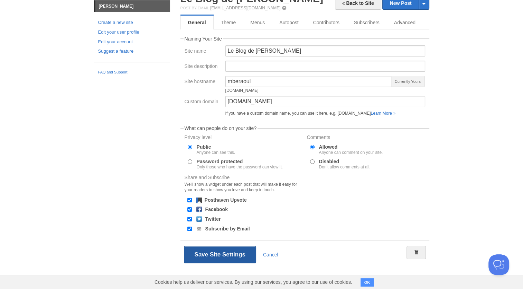
click at [212, 256] on button "Save Site Settings" at bounding box center [220, 254] width 72 height 17
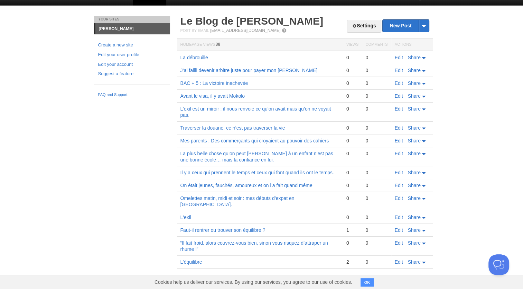
scroll to position [3, 0]
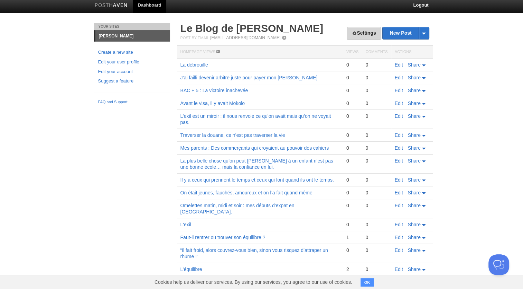
click at [368, 35] on link "Settings" at bounding box center [364, 33] width 34 height 13
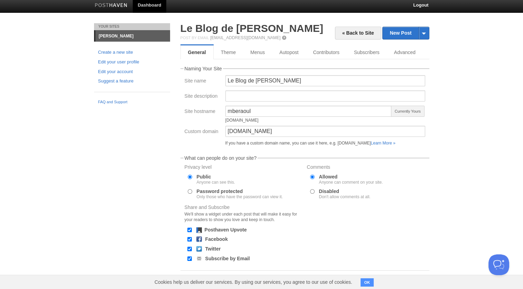
drag, startPoint x: 272, startPoint y: 120, endPoint x: 226, endPoint y: 125, distance: 46.7
click at [226, 125] on div "mberaoul mberaoul.posthaven.com" at bounding box center [309, 116] width 167 height 20
copy div "mberaoul.posthaven.com"
drag, startPoint x: 258, startPoint y: 111, endPoint x: 186, endPoint y: 113, distance: 72.0
click at [186, 113] on div "Site hostname mberaoul mberaoul.posthaven.com Currently Yours" at bounding box center [305, 116] width 245 height 20
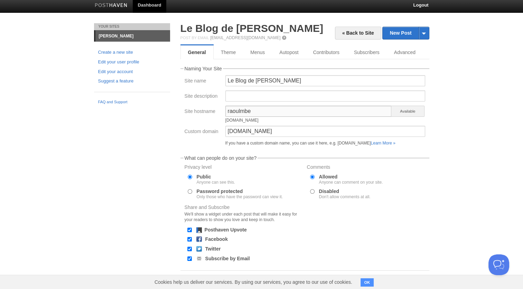
scroll to position [33, 0]
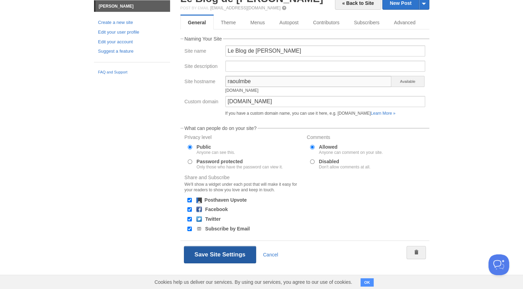
type input "raoulmbe"
click at [206, 253] on button "Save Site Settings" at bounding box center [220, 254] width 72 height 17
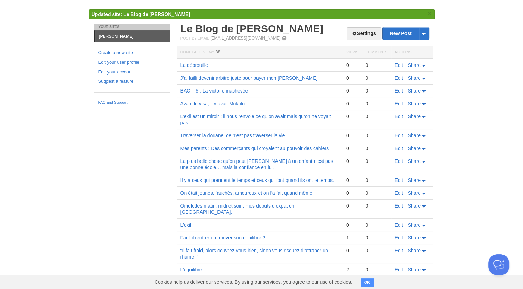
scroll to position [3, 0]
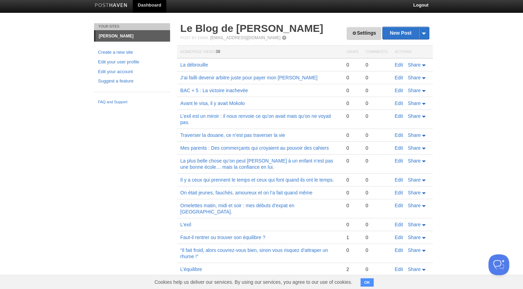
click at [357, 35] on link "Settings" at bounding box center [364, 33] width 34 height 13
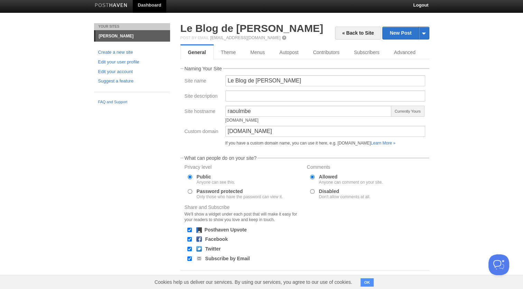
scroll to position [21, 0]
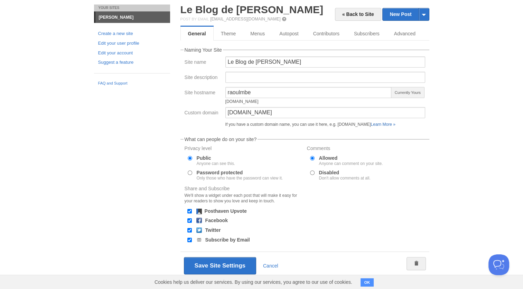
click at [394, 124] on link "Learn More »" at bounding box center [383, 124] width 25 height 5
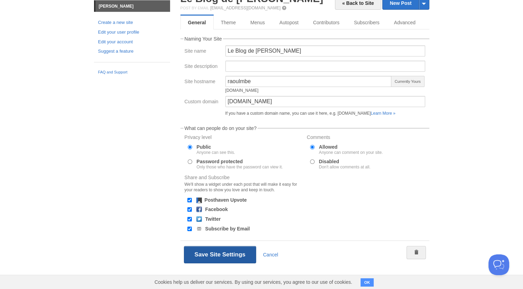
click at [214, 249] on button "Save Site Settings" at bounding box center [220, 254] width 72 height 17
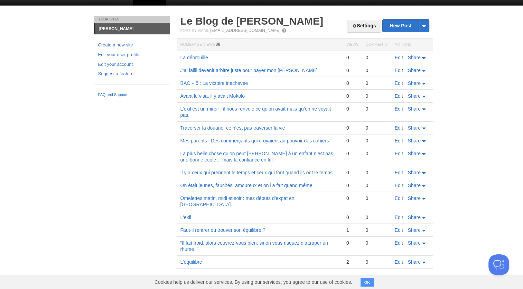
scroll to position [3, 0]
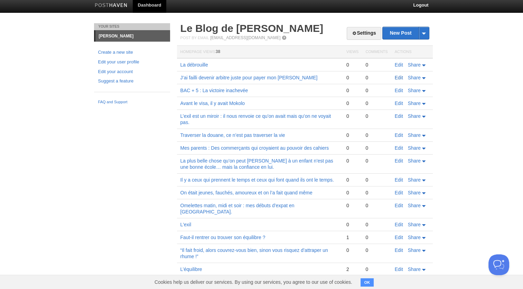
click at [401, 77] on link "Edit" at bounding box center [399, 78] width 8 height 6
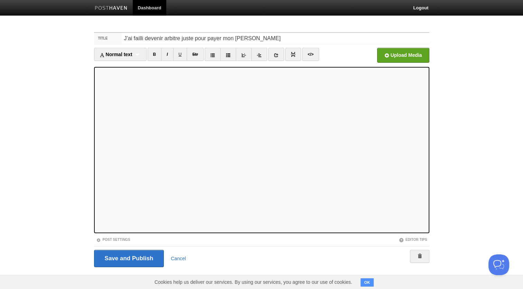
scroll to position [3, 0]
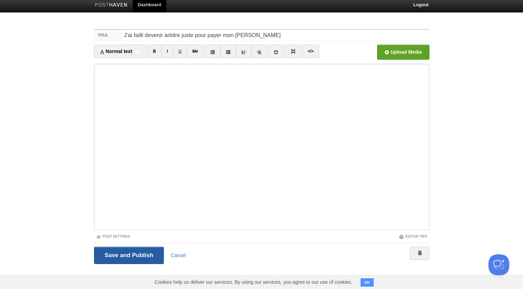
click at [137, 254] on input "Save and Publish" at bounding box center [129, 254] width 70 height 17
